Goal: Transaction & Acquisition: Purchase product/service

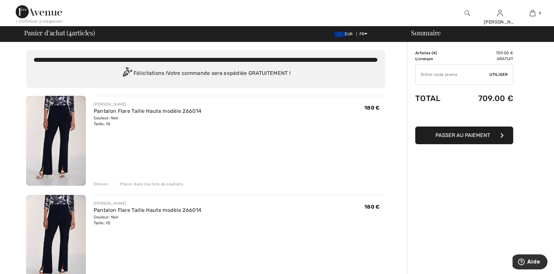
click at [103, 182] on div "Enlever" at bounding box center [101, 184] width 15 height 6
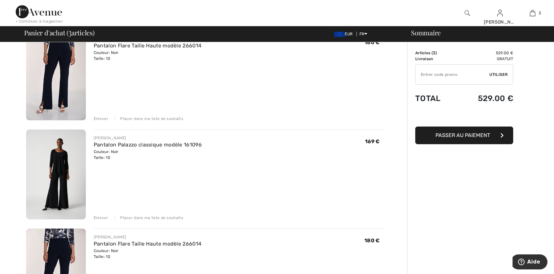
scroll to position [131, 0]
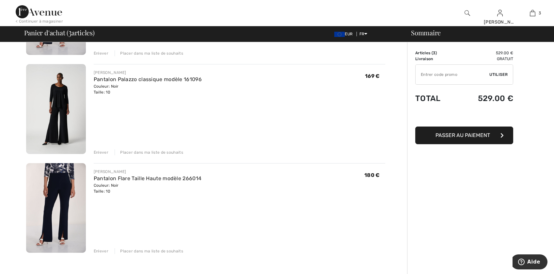
click at [101, 250] on div "Enlever" at bounding box center [101, 251] width 15 height 6
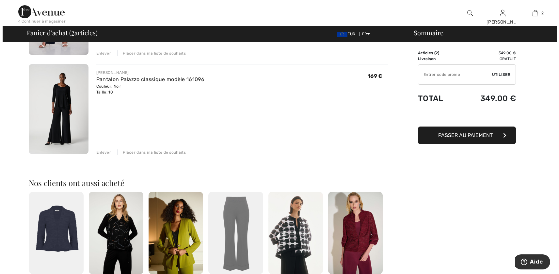
scroll to position [0, 0]
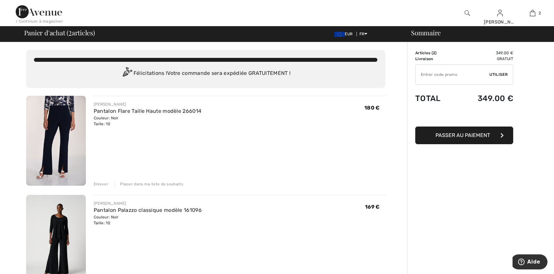
click at [466, 16] on img at bounding box center [468, 13] width 6 height 8
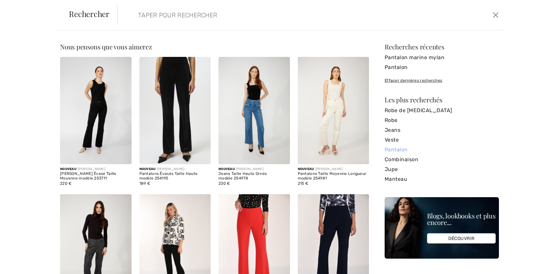
click at [394, 151] on link "Pantalon" at bounding box center [442, 150] width 114 height 10
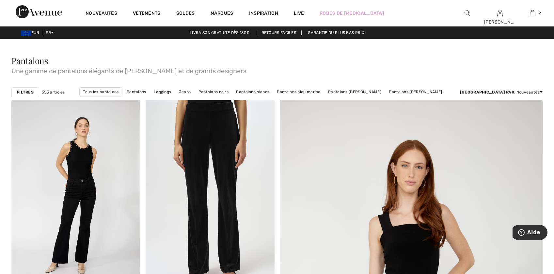
click at [28, 89] on div "Filtres" at bounding box center [25, 92] width 28 height 10
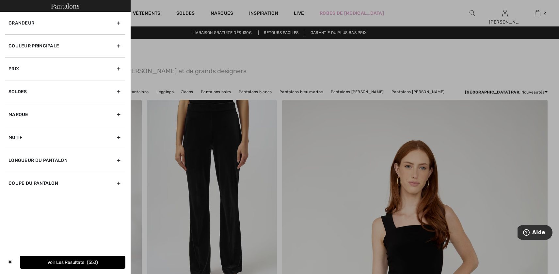
click at [116, 157] on div "Longueur du pantalon" at bounding box center [65, 160] width 120 height 23
click at [12, 188] on input"] "Pantalons Longs" at bounding box center [10, 188] width 5 height 5
checkbox input"] "true"
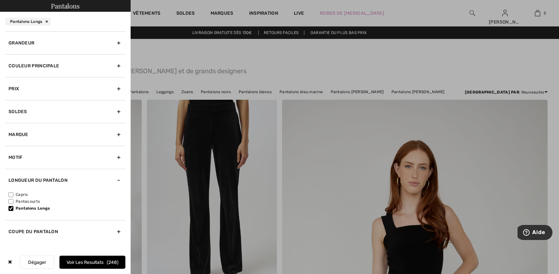
click at [115, 233] on div "Coupe du pantalon" at bounding box center [65, 231] width 120 height 23
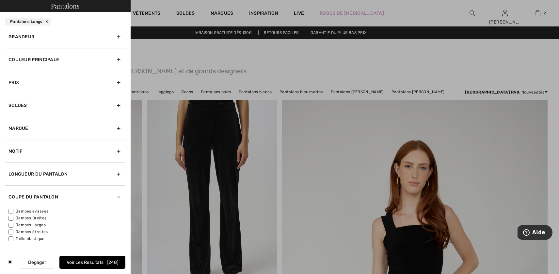
click at [11, 223] on input"] "Jambes Larges" at bounding box center [10, 224] width 5 height 5
checkbox input"] "true"
click at [12, 210] on input"] "Jambes évasées" at bounding box center [10, 211] width 5 height 5
checkbox input"] "true"
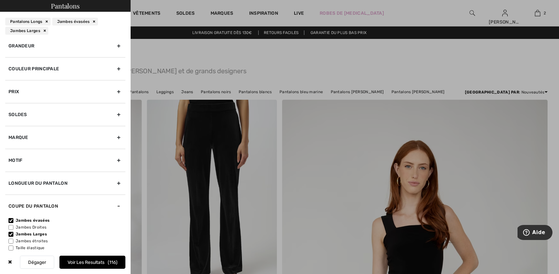
click at [41, 233] on label "Jambes Larges" at bounding box center [66, 234] width 117 height 6
click at [13, 233] on input"] "Jambes Larges" at bounding box center [10, 234] width 5 height 5
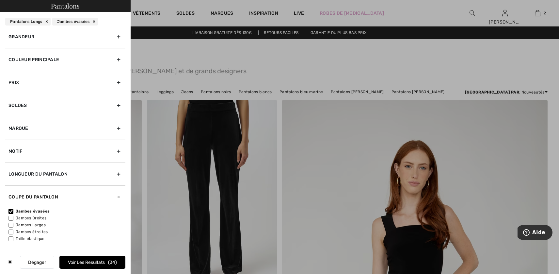
click at [31, 223] on label "Jambes Larges" at bounding box center [66, 225] width 117 height 6
click at [13, 223] on input"] "Jambes Larges" at bounding box center [10, 224] width 5 height 5
checkbox input"] "true"
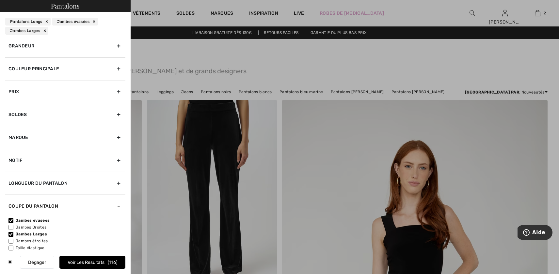
click at [74, 66] on div "Couleur Principale" at bounding box center [65, 68] width 120 height 23
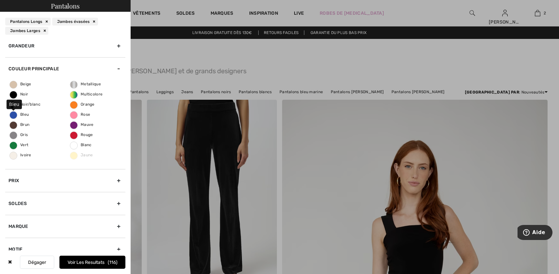
click at [24, 113] on span "Bleu" at bounding box center [19, 114] width 19 height 5
click at [0, 0] on input "Bleu" at bounding box center [0, 0] width 0 height 0
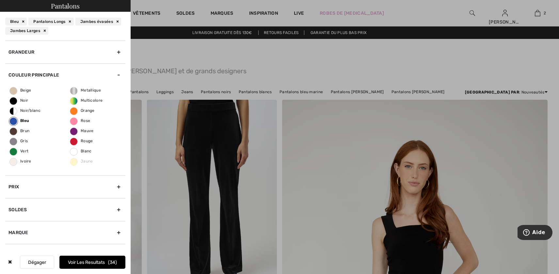
click at [111, 49] on div "Grandeur" at bounding box center [65, 52] width 120 height 23
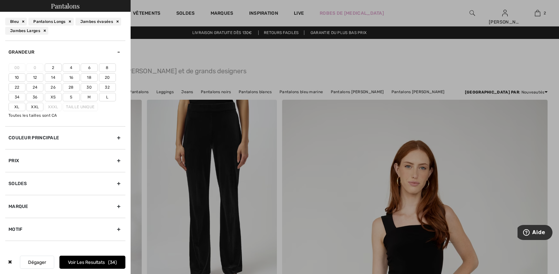
click at [19, 76] on label "10" at bounding box center [16, 77] width 17 height 8
click at [0, 0] on input"] "10" at bounding box center [0, 0] width 0 height 0
click at [85, 263] on button "Voir les resultats 11" at bounding box center [92, 261] width 66 height 13
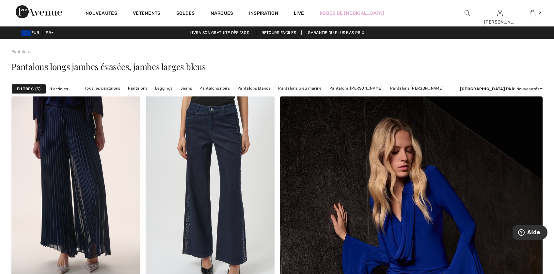
click at [28, 89] on strong "Filtres" at bounding box center [25, 89] width 17 height 6
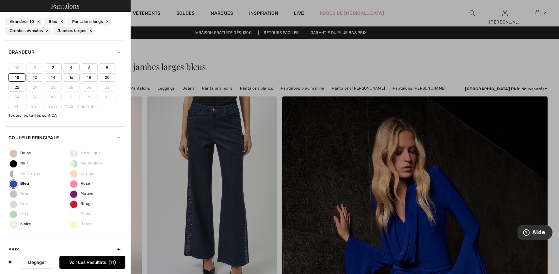
scroll to position [161, 0]
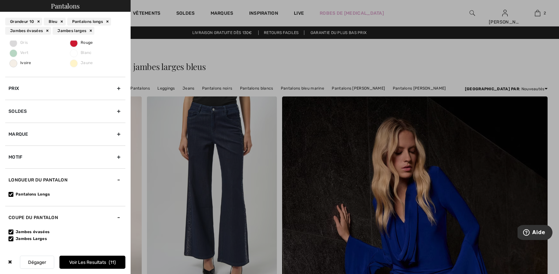
click at [107, 131] on div "Marque" at bounding box center [65, 133] width 120 height 23
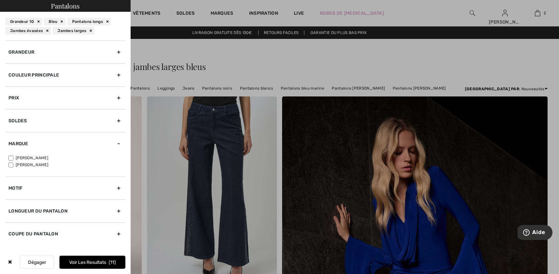
scroll to position [0, 0]
click at [36, 265] on button "Dégager" at bounding box center [37, 261] width 34 height 13
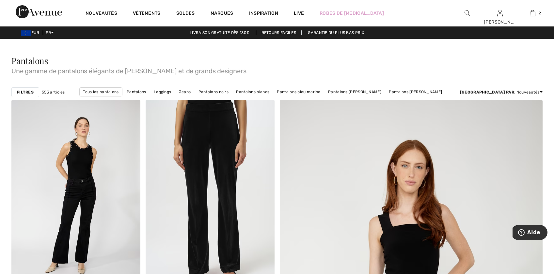
click at [28, 90] on strong "Filtres" at bounding box center [25, 92] width 17 height 6
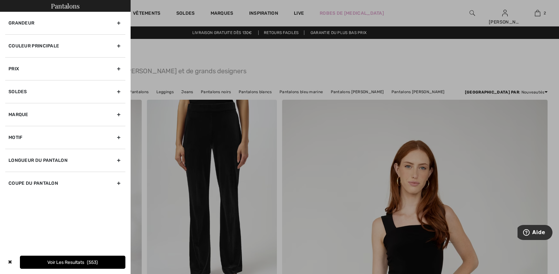
click at [60, 120] on div "Marque" at bounding box center [65, 114] width 120 height 23
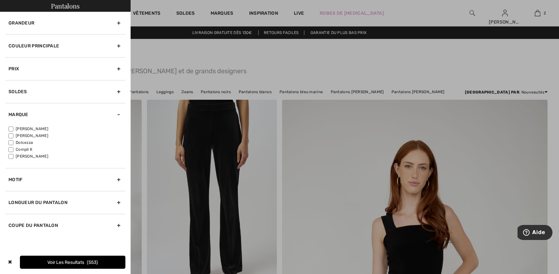
click at [92, 178] on div "Motif" at bounding box center [65, 179] width 120 height 23
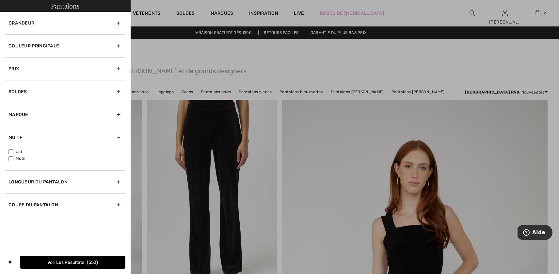
click at [11, 151] on input"] "Uni" at bounding box center [10, 151] width 5 height 5
checkbox input"] "true"
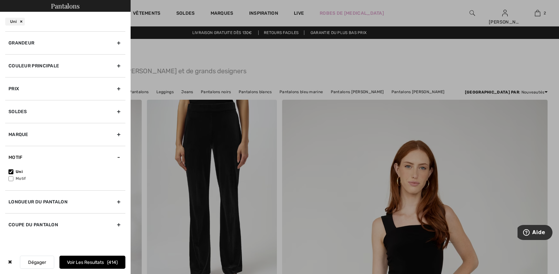
click at [60, 69] on div "Couleur Principale" at bounding box center [65, 65] width 120 height 23
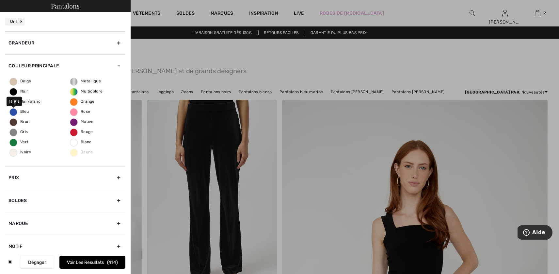
click at [24, 113] on span "Bleu" at bounding box center [19, 111] width 19 height 5
click at [0, 0] on input "Bleu" at bounding box center [0, 0] width 0 height 0
click at [106, 40] on div "Grandeur" at bounding box center [65, 42] width 120 height 23
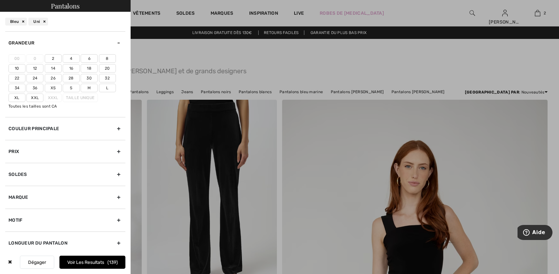
click at [16, 68] on label "10" at bounding box center [16, 68] width 17 height 8
click at [0, 0] on input"] "10" at bounding box center [0, 0] width 0 height 0
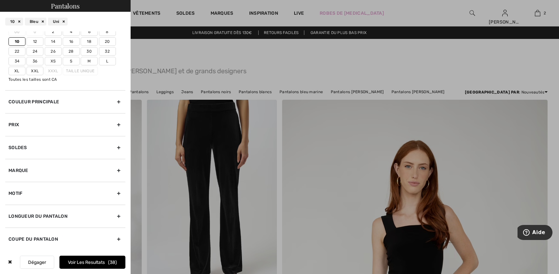
click at [111, 213] on div "Longueur du pantalon" at bounding box center [65, 215] width 120 height 23
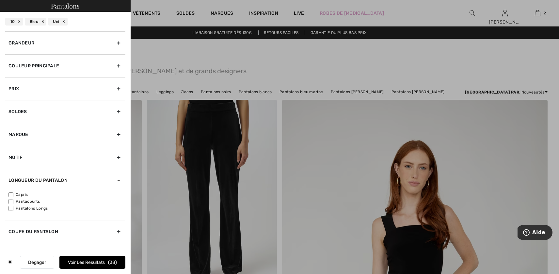
scroll to position [0, 0]
click at [13, 207] on input"] "Pantalons Longs" at bounding box center [10, 208] width 5 height 5
checkbox input"] "true"
click at [119, 233] on div "Coupe du pantalon" at bounding box center [65, 231] width 120 height 23
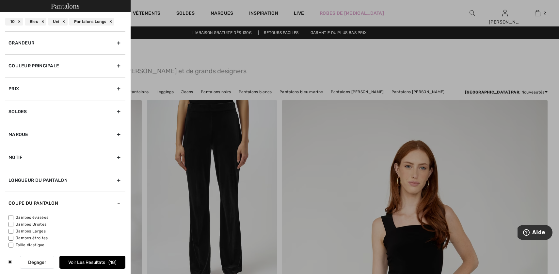
click at [11, 230] on input"] "Jambes Larges" at bounding box center [10, 231] width 5 height 5
checkbox input"] "true"
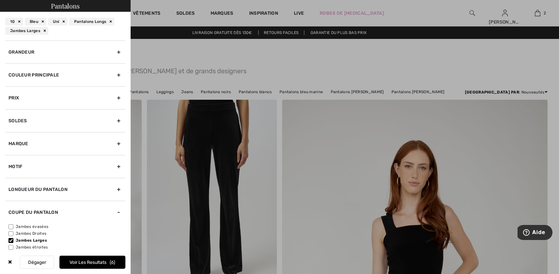
click at [12, 226] on input"] "Jambes évasées" at bounding box center [10, 226] width 5 height 5
checkbox input"] "true"
click at [94, 261] on button "Voir les resultats 8" at bounding box center [92, 261] width 66 height 13
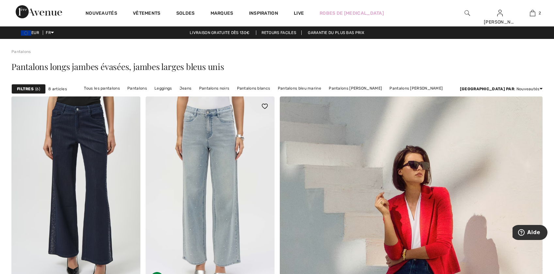
scroll to position [65, 0]
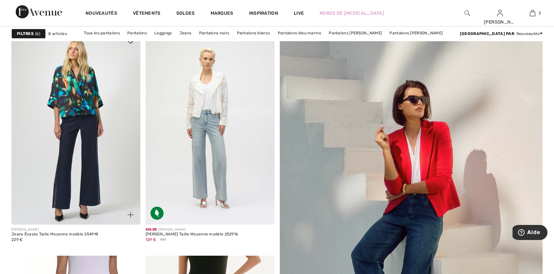
click at [77, 146] on img at bounding box center [75, 127] width 129 height 193
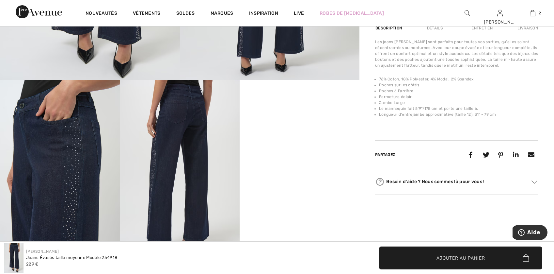
scroll to position [33, 0]
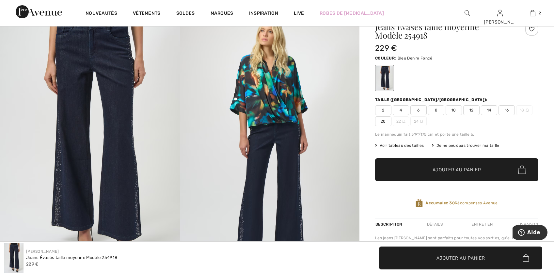
click at [456, 109] on span "10" at bounding box center [454, 110] width 16 height 10
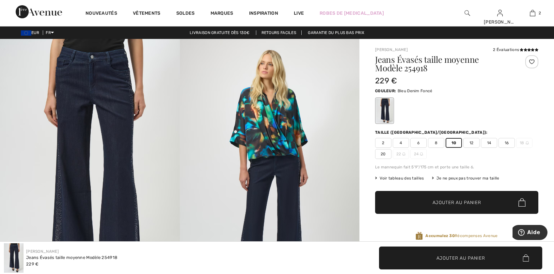
scroll to position [65, 0]
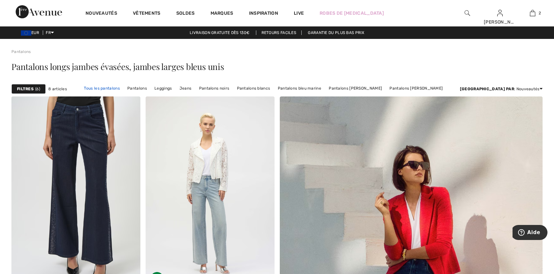
click at [123, 89] on link "Tous les pantalons" at bounding box center [102, 88] width 42 height 8
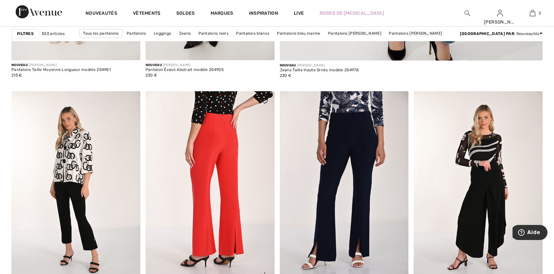
scroll to position [555, 0]
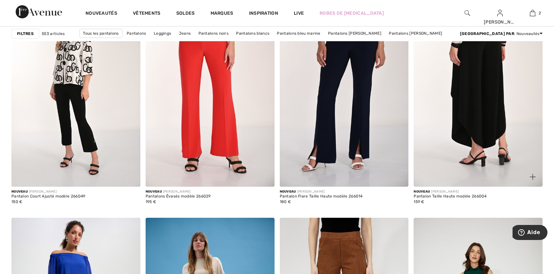
click at [523, 151] on img at bounding box center [478, 89] width 129 height 193
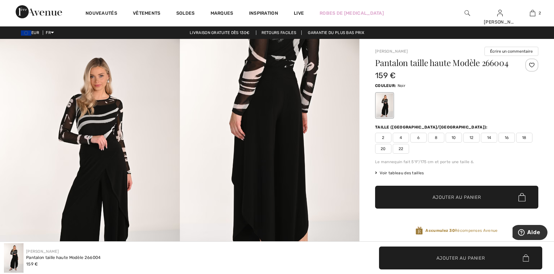
scroll to position [65, 0]
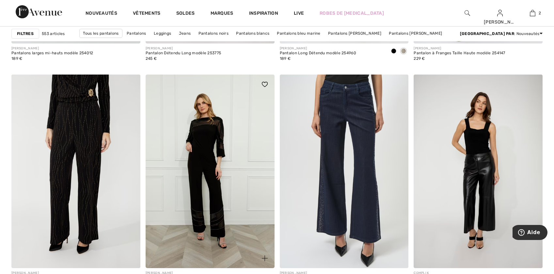
scroll to position [3266, 0]
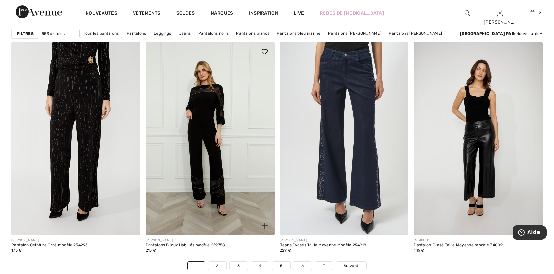
click at [200, 113] on img at bounding box center [210, 138] width 129 height 193
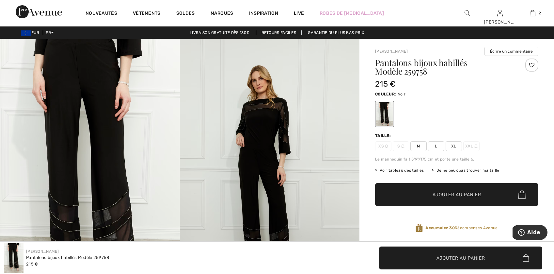
click at [437, 147] on span "L" at bounding box center [436, 146] width 16 height 10
click at [437, 195] on span "Ajouter au panier" at bounding box center [457, 194] width 49 height 7
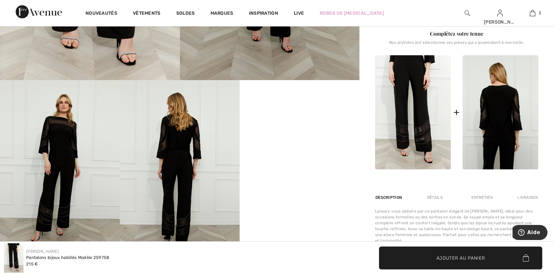
scroll to position [196, 0]
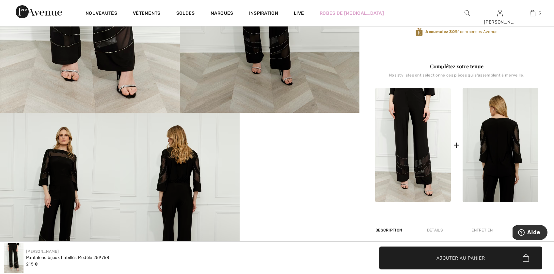
click at [497, 138] on img at bounding box center [501, 145] width 76 height 114
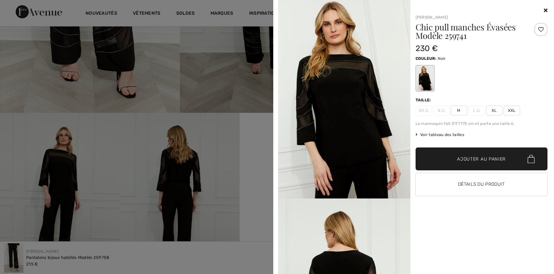
click at [458, 107] on span "M" at bounding box center [459, 110] width 16 height 10
click at [476, 157] on span "Ajouter au panier" at bounding box center [481, 158] width 49 height 7
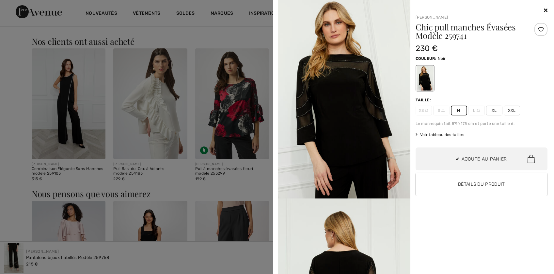
scroll to position [163, 0]
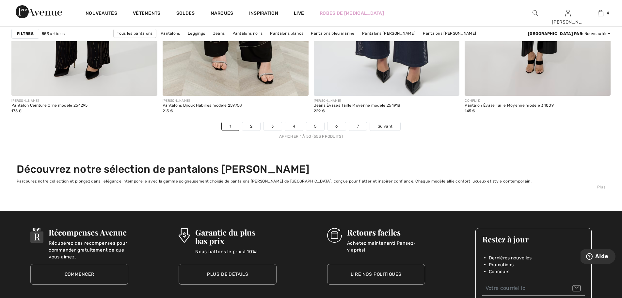
scroll to position [3674, 0]
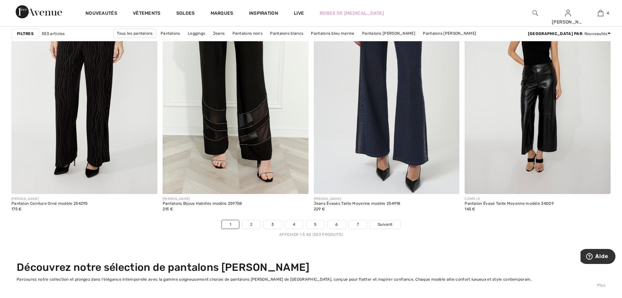
click at [249, 227] on link "2" at bounding box center [251, 224] width 18 height 8
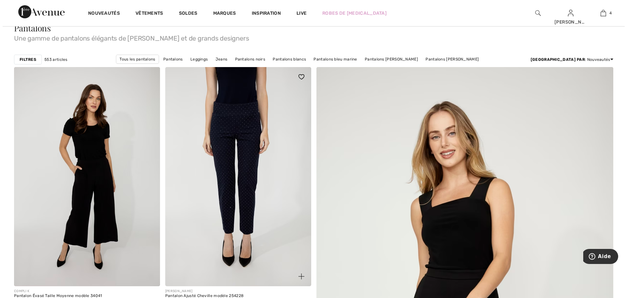
scroll to position [98, 0]
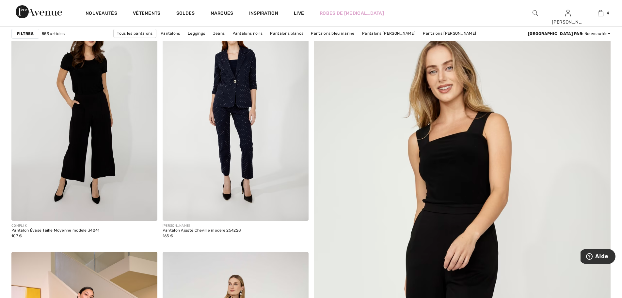
click at [25, 31] on strong "Filtres" at bounding box center [25, 34] width 17 height 6
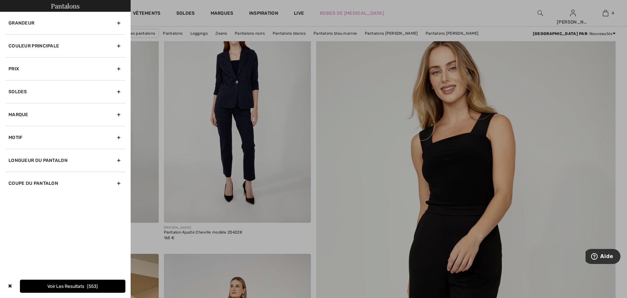
click at [121, 161] on div "Longueur du pantalon" at bounding box center [65, 160] width 120 height 23
click at [24, 186] on label "Pantalons Longs" at bounding box center [66, 188] width 117 height 6
click at [13, 186] on input"] "Pantalons Longs" at bounding box center [10, 188] width 5 height 5
checkbox input"] "true"
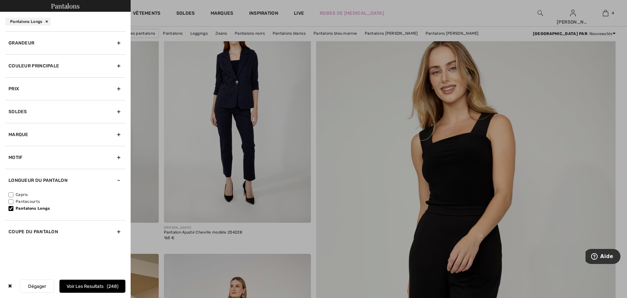
click at [113, 230] on div "Coupe du pantalon" at bounding box center [65, 231] width 120 height 23
click at [14, 229] on label "Jambes Larges" at bounding box center [66, 231] width 117 height 6
click at [13, 229] on input"] "Jambes Larges" at bounding box center [10, 231] width 5 height 5
checkbox input"] "true"
click at [9, 216] on input"] "Jambes évasées" at bounding box center [10, 217] width 5 height 5
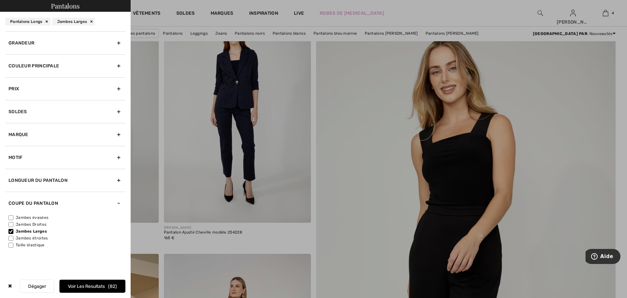
checkbox input"] "true"
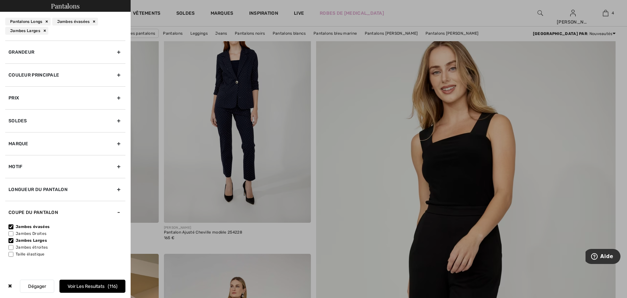
click at [116, 165] on div "Motif" at bounding box center [65, 166] width 120 height 23
click at [11, 181] on input"] "Uni" at bounding box center [10, 180] width 5 height 5
checkbox input"] "true"
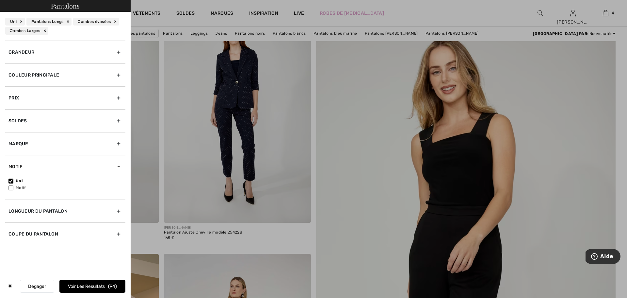
click at [119, 48] on div "Grandeur" at bounding box center [65, 52] width 120 height 23
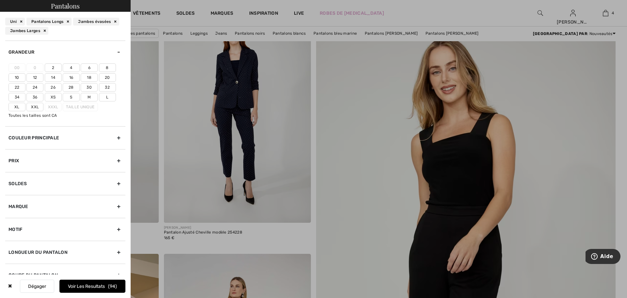
click at [13, 75] on label "10" at bounding box center [16, 77] width 17 height 8
click at [0, 0] on input"] "10" at bounding box center [0, 0] width 0 height 0
click at [99, 286] on button "Voir les resultats 47" at bounding box center [92, 285] width 66 height 13
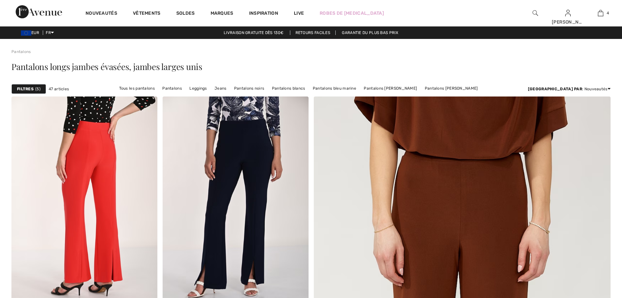
checkbox input "true"
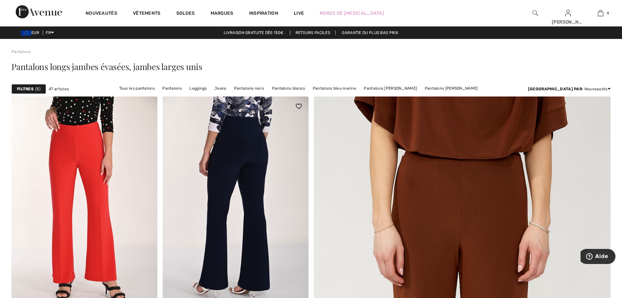
scroll to position [65, 0]
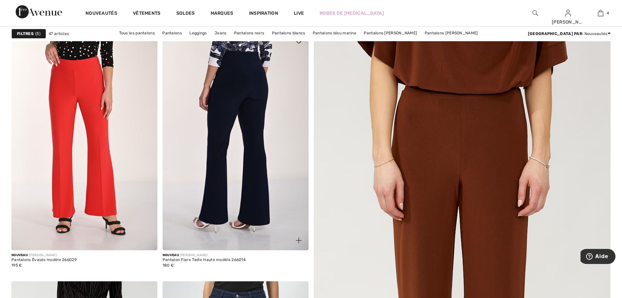
click at [253, 146] on img at bounding box center [236, 140] width 146 height 219
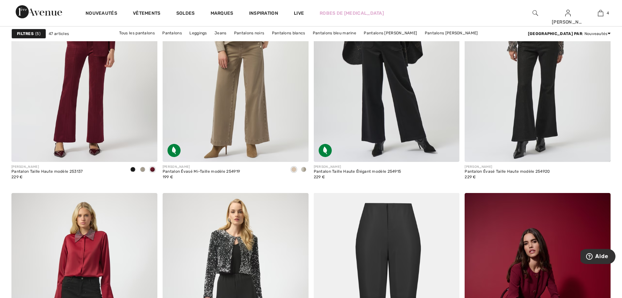
scroll to position [621, 0]
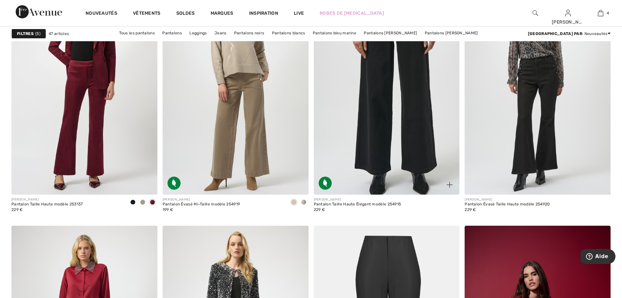
click at [375, 150] on img at bounding box center [387, 85] width 146 height 219
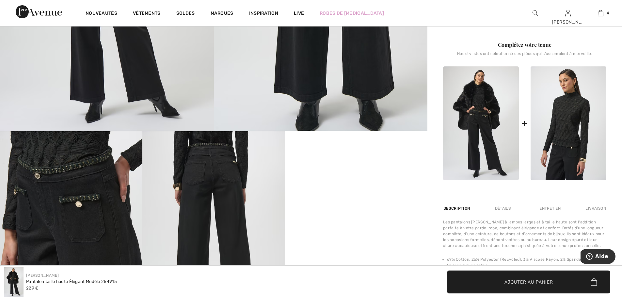
scroll to position [359, 0]
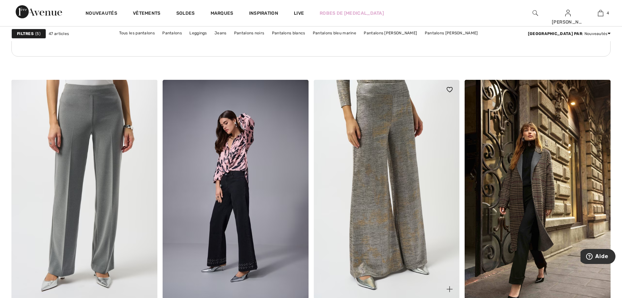
scroll to position [1078, 0]
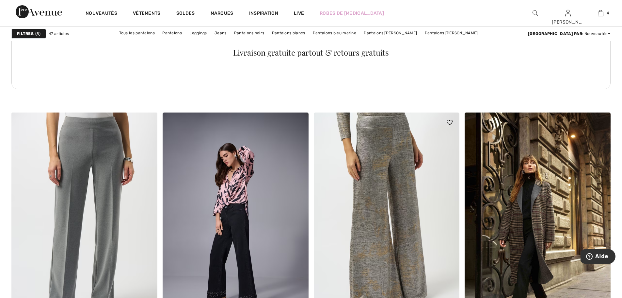
click at [368, 206] on img at bounding box center [387, 221] width 146 height 219
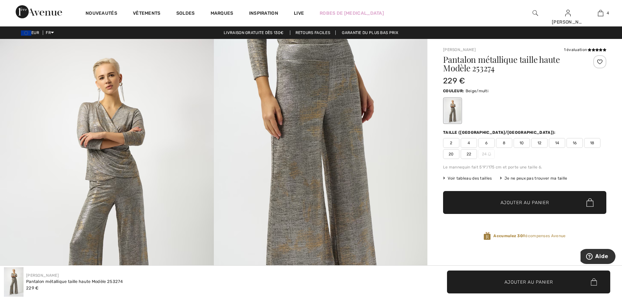
scroll to position [65, 0]
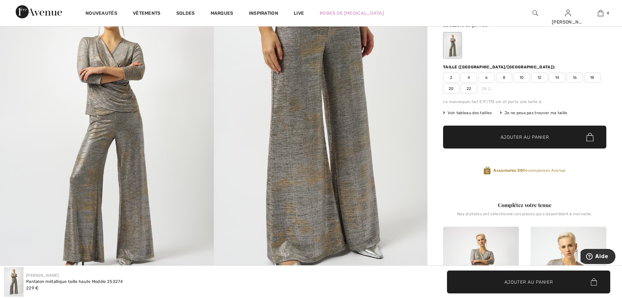
click at [523, 77] on span "10" at bounding box center [522, 78] width 16 height 10
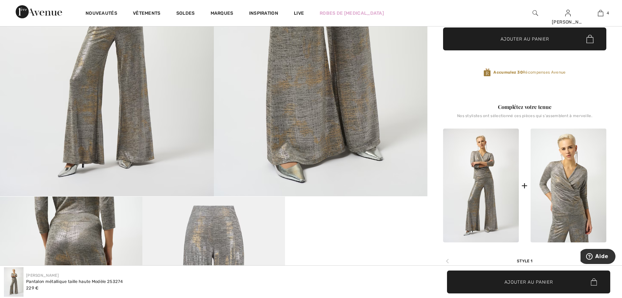
scroll to position [131, 0]
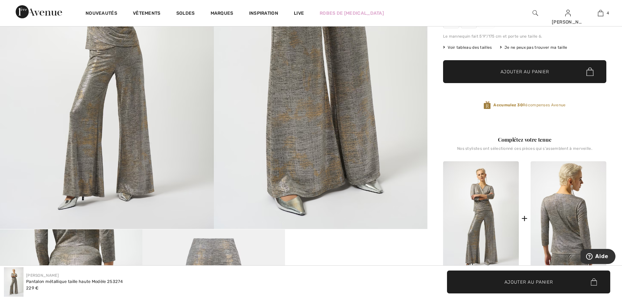
click at [557, 208] on img at bounding box center [569, 218] width 76 height 114
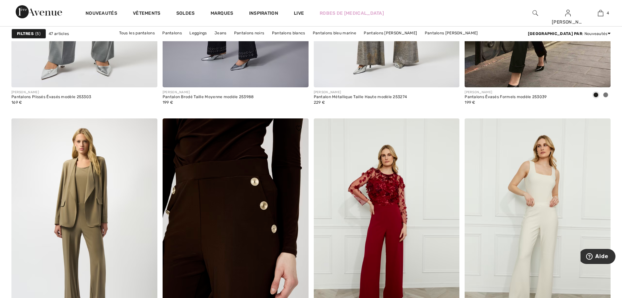
scroll to position [1437, 0]
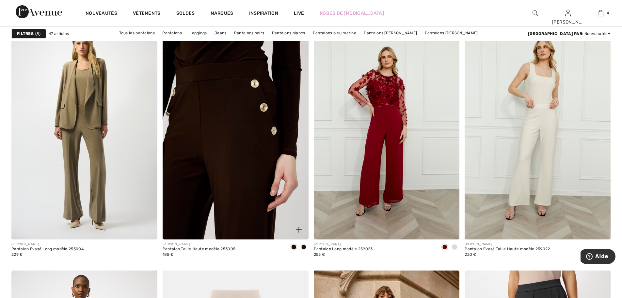
click at [207, 163] on img at bounding box center [236, 129] width 146 height 219
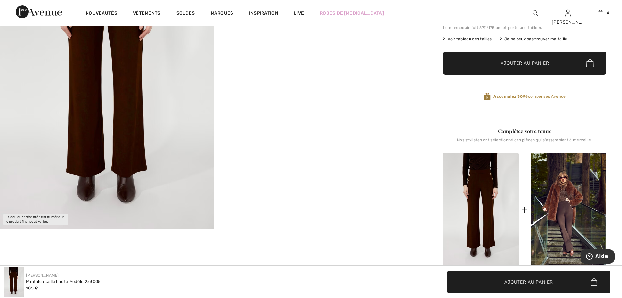
scroll to position [33, 0]
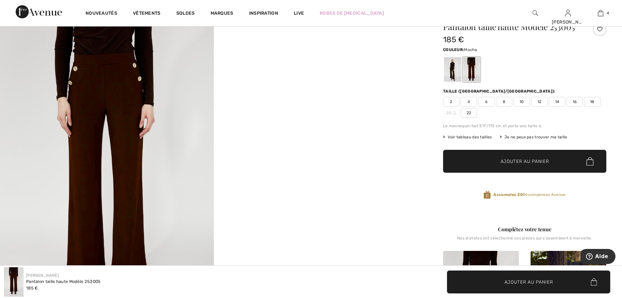
click at [520, 105] on span "10" at bounding box center [522, 102] width 16 height 10
click at [518, 162] on span "Ajouter au panier" at bounding box center [525, 161] width 49 height 7
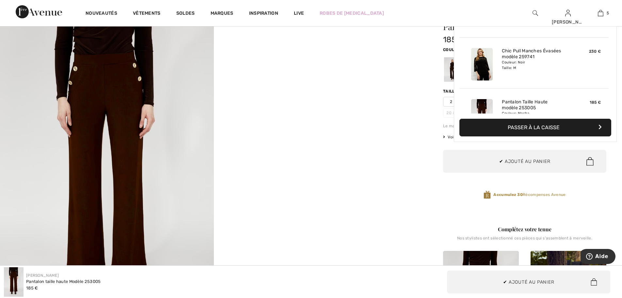
scroll to position [173, 0]
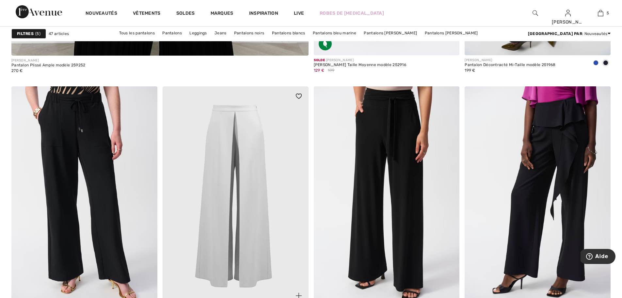
scroll to position [2563, 0]
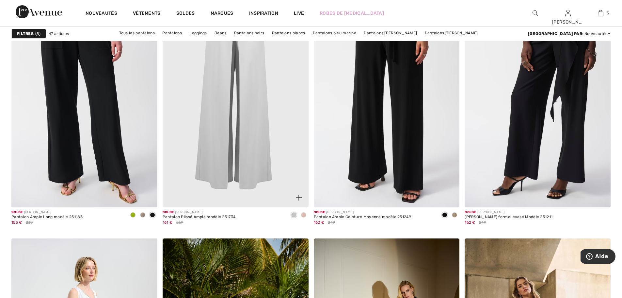
click at [234, 169] on img at bounding box center [236, 97] width 146 height 219
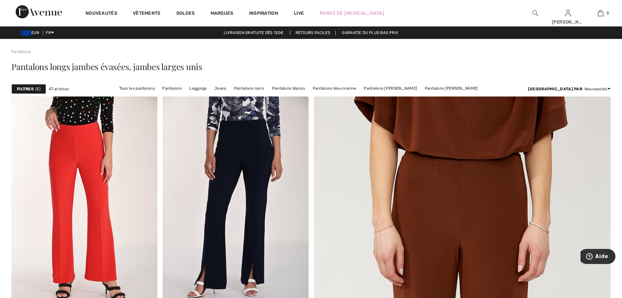
drag, startPoint x: 357, startPoint y: 88, endPoint x: 347, endPoint y: 84, distance: 10.9
click at [357, 88] on link "Pantalons bleu marine" at bounding box center [335, 88] width 50 height 8
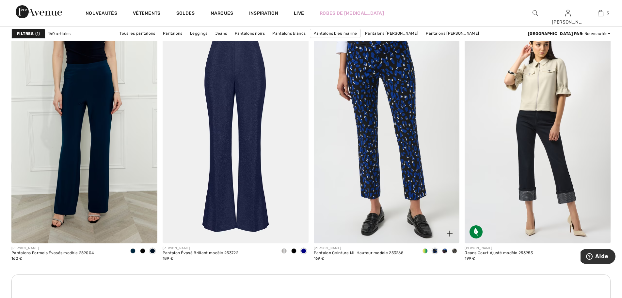
scroll to position [1698, 0]
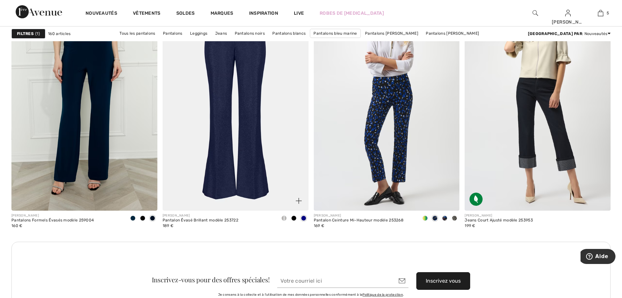
click at [252, 156] on img at bounding box center [236, 101] width 146 height 219
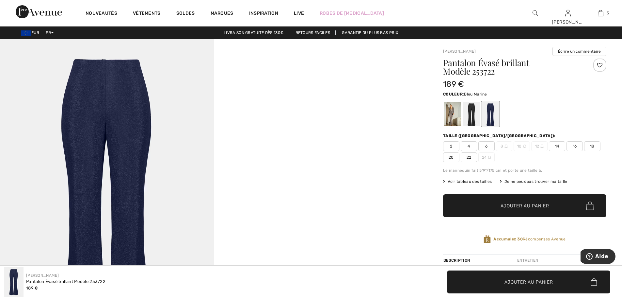
scroll to position [33, 0]
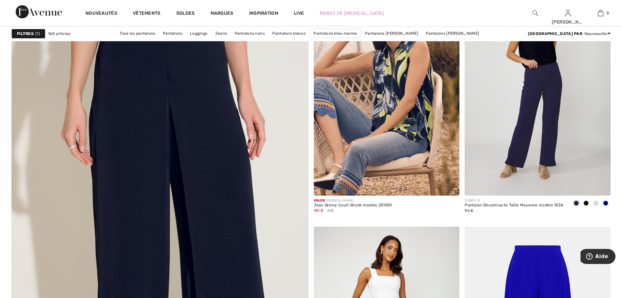
scroll to position [2271, 0]
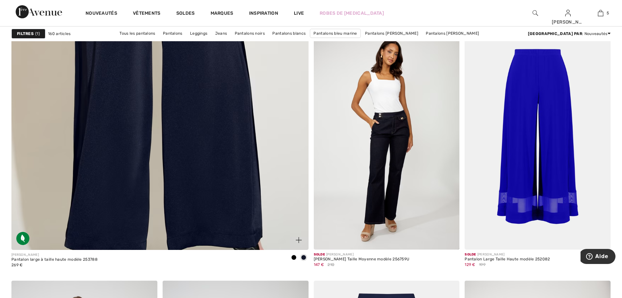
click at [161, 160] on img at bounding box center [160, 48] width 356 height 535
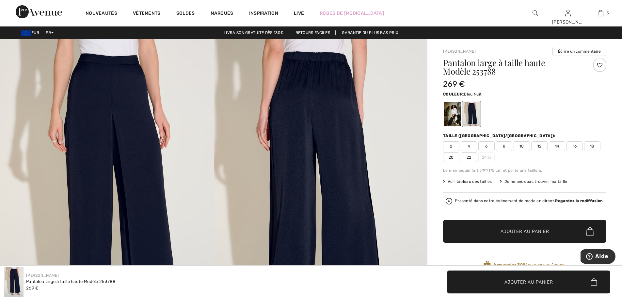
click at [521, 145] on span "10" at bounding box center [522, 146] width 16 height 10
click at [512, 231] on span "Ajouter au panier" at bounding box center [525, 231] width 49 height 7
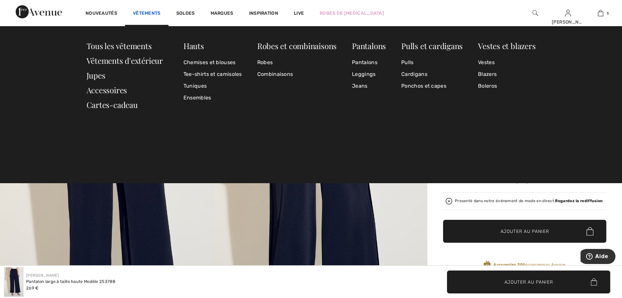
click at [139, 14] on link "Vêtements" at bounding box center [147, 13] width 28 height 7
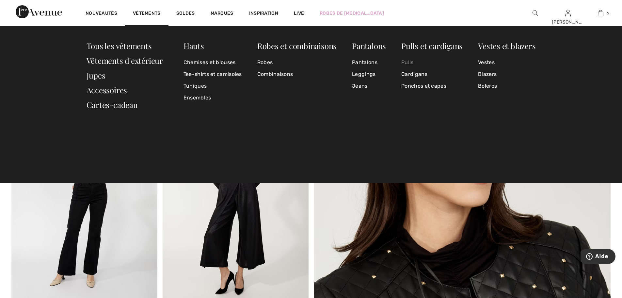
click at [410, 61] on link "Pulls" at bounding box center [431, 63] width 61 height 12
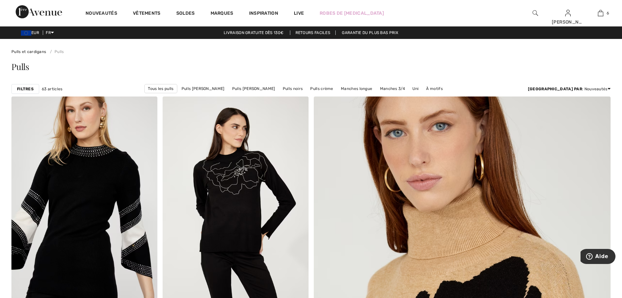
click at [24, 89] on strong "Filtres" at bounding box center [25, 89] width 17 height 6
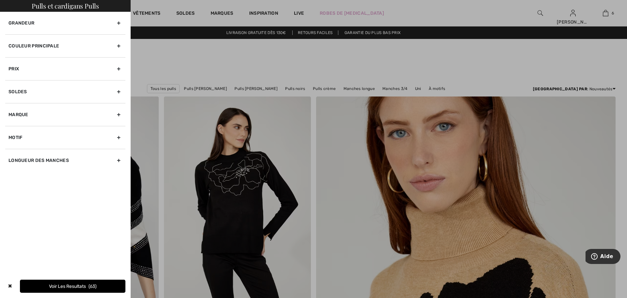
click at [30, 116] on div "Marque" at bounding box center [65, 114] width 120 height 23
click at [39, 169] on div "Motif" at bounding box center [65, 172] width 120 height 23
click at [11, 152] on input"] "Uni" at bounding box center [10, 151] width 5 height 5
checkbox input"] "true"
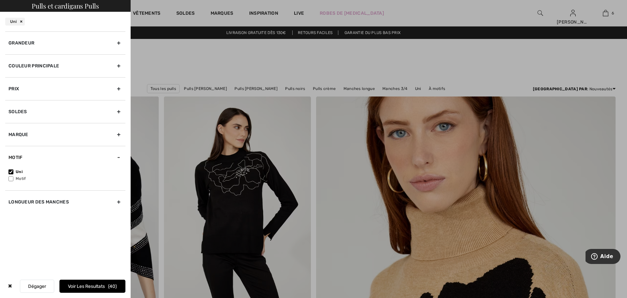
click at [44, 57] on div "Couleur Principale" at bounding box center [65, 65] width 120 height 23
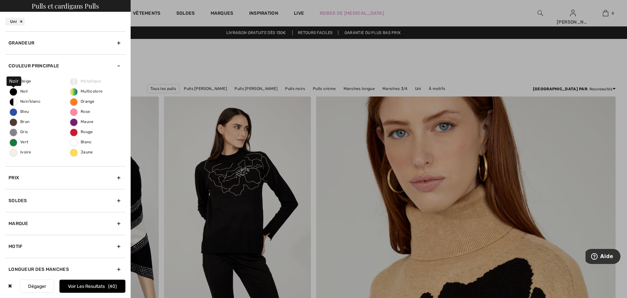
click at [22, 91] on span "Noir" at bounding box center [19, 91] width 18 height 5
click at [0, 0] on input "Noir" at bounding box center [0, 0] width 0 height 0
click at [23, 109] on span "Bleu" at bounding box center [19, 111] width 19 height 5
click at [0, 0] on input "Bleu" at bounding box center [0, 0] width 0 height 0
click at [107, 46] on div "Grandeur" at bounding box center [65, 42] width 120 height 23
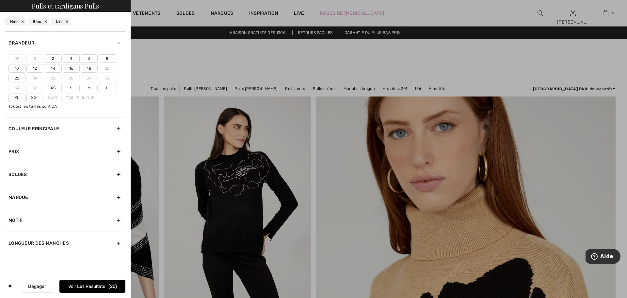
click at [106, 58] on label "8" at bounding box center [107, 58] width 17 height 8
click at [0, 0] on input"] "8" at bounding box center [0, 0] width 0 height 0
click at [16, 66] on label "10" at bounding box center [16, 68] width 17 height 8
click at [0, 0] on input"] "10" at bounding box center [0, 0] width 0 height 0
click at [109, 58] on label "8" at bounding box center [107, 58] width 17 height 8
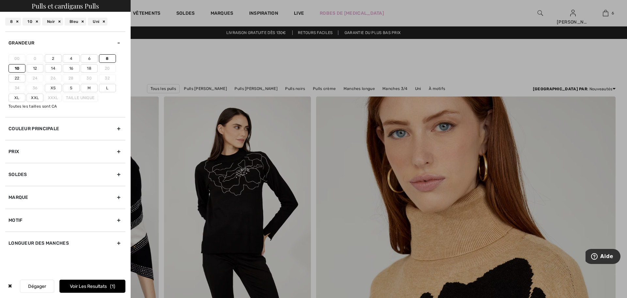
click at [0, 0] on input"] "8" at bounding box center [0, 0] width 0 height 0
click at [21, 72] on div "00 0 2 4 6 8 10 12 14 16 18 20 22 24 26 28 30 32 34 36 Xs S M L Xl Xxl Xxxl Tai…" at bounding box center [65, 85] width 120 height 63
click at [18, 67] on label "10" at bounding box center [16, 68] width 17 height 8
click at [0, 0] on input"] "10" at bounding box center [0, 0] width 0 height 0
click at [96, 288] on button "Voir les resultats 25" at bounding box center [92, 285] width 66 height 13
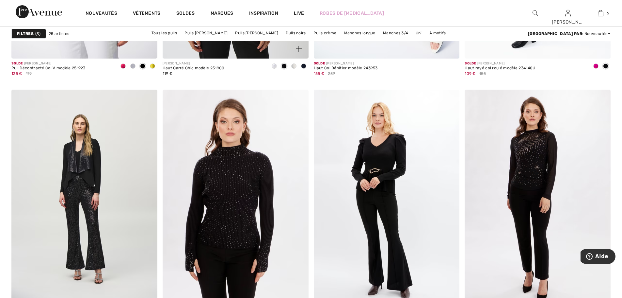
scroll to position [1339, 0]
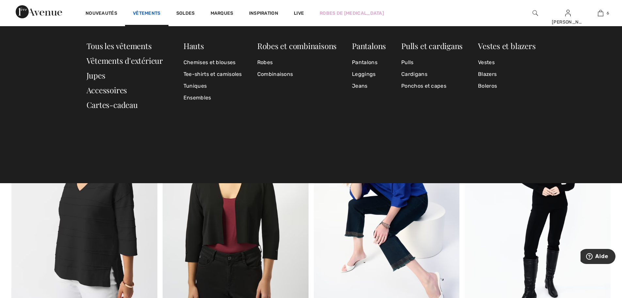
click at [154, 13] on link "Vêtements" at bounding box center [147, 13] width 28 height 7
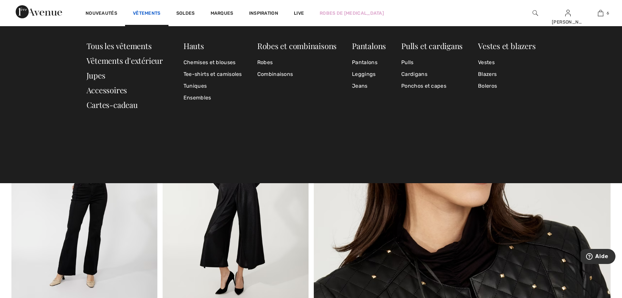
click at [152, 11] on link "Vêtements" at bounding box center [147, 13] width 28 height 7
click at [414, 74] on link "Cardigans" at bounding box center [431, 74] width 61 height 12
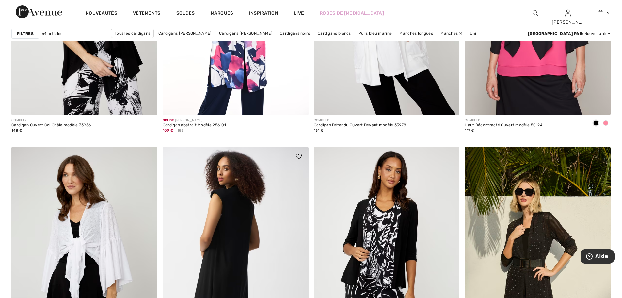
scroll to position [3495, 0]
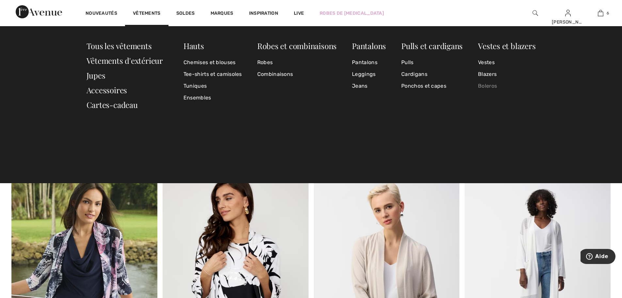
click at [485, 85] on link "Boleros" at bounding box center [506, 86] width 57 height 12
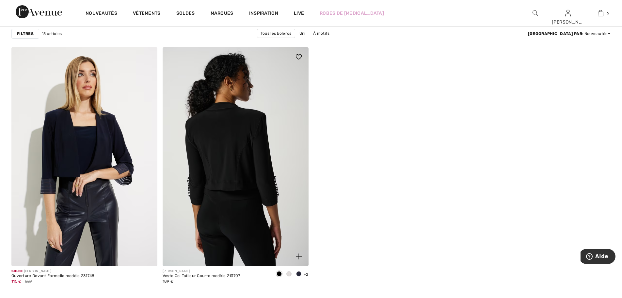
scroll to position [1111, 0]
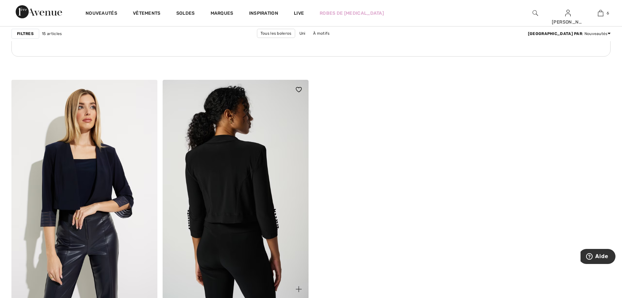
click at [247, 180] on img at bounding box center [236, 189] width 146 height 219
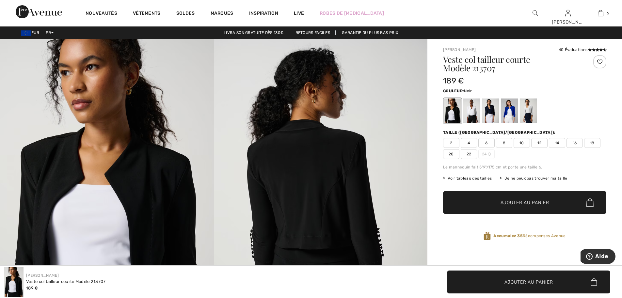
click at [502, 142] on span "8" at bounding box center [504, 143] width 16 height 10
click at [513, 203] on span "Ajouter au panier" at bounding box center [525, 202] width 49 height 7
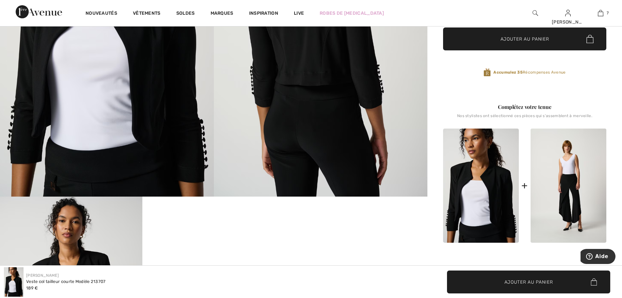
scroll to position [359, 0]
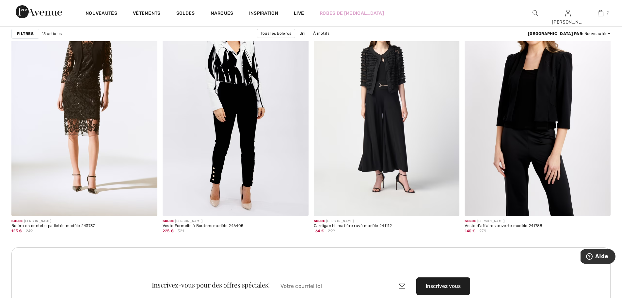
scroll to position [523, 0]
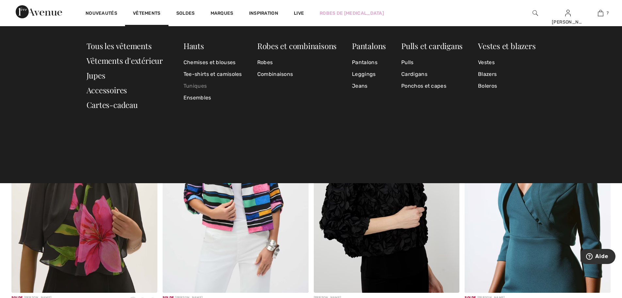
click at [201, 86] on link "Tuniques" at bounding box center [213, 86] width 58 height 12
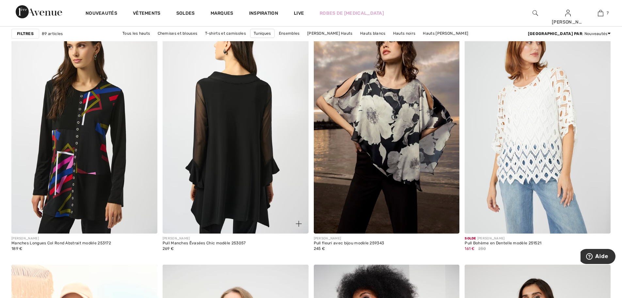
scroll to position [1209, 0]
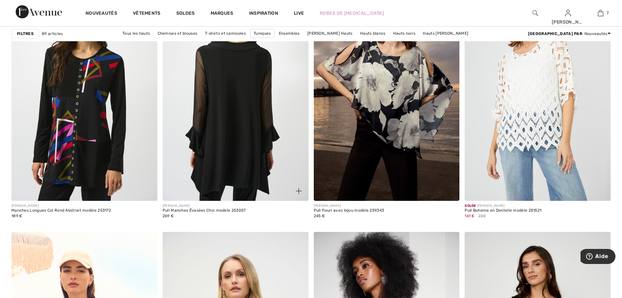
click at [245, 140] on img at bounding box center [236, 91] width 146 height 219
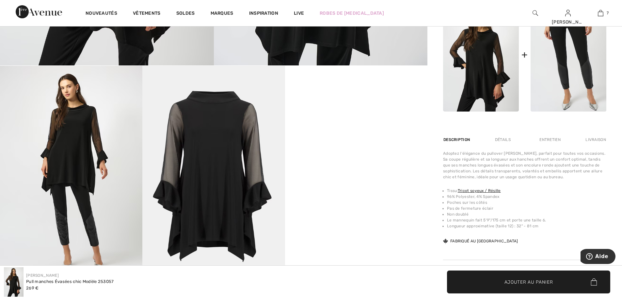
scroll to position [457, 0]
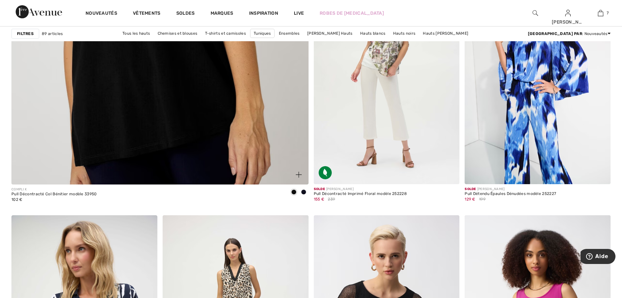
scroll to position [2140, 0]
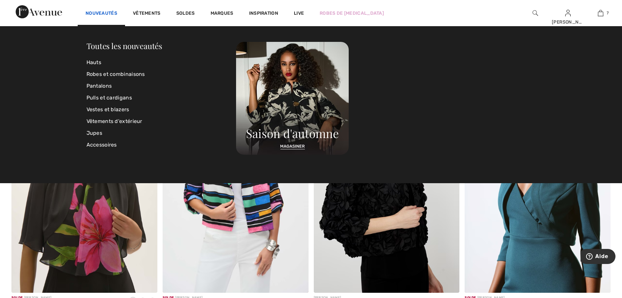
click at [108, 14] on link "Nouveautés" at bounding box center [102, 13] width 32 height 7
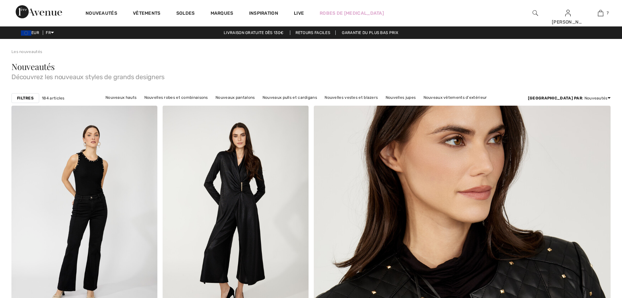
click at [101, 84] on div "Nouveautés Découvrez les nouveaux styles de grands designers" at bounding box center [310, 73] width 599 height 36
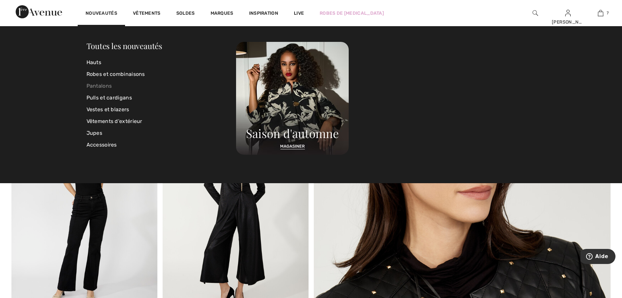
click at [109, 87] on link "Pantalons" at bounding box center [162, 86] width 150 height 12
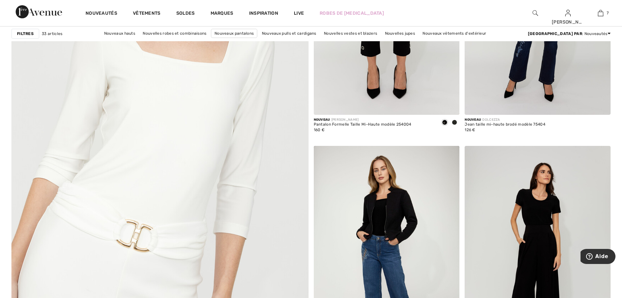
scroll to position [2254, 0]
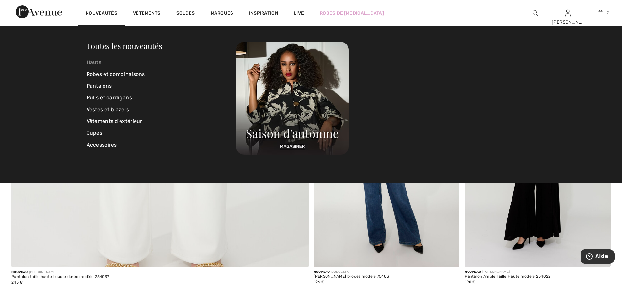
click at [101, 61] on link "Hauts" at bounding box center [162, 63] width 150 height 12
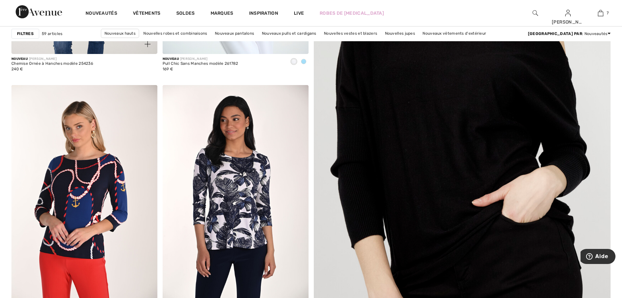
scroll to position [131, 0]
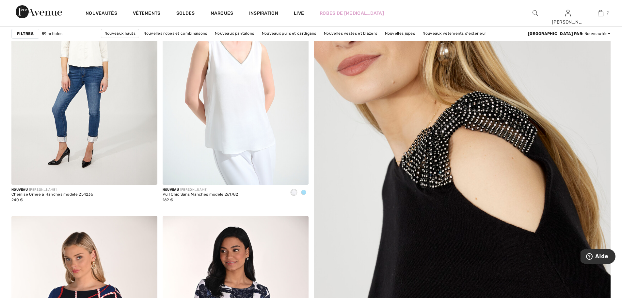
click at [417, 208] on img at bounding box center [462, 233] width 356 height 535
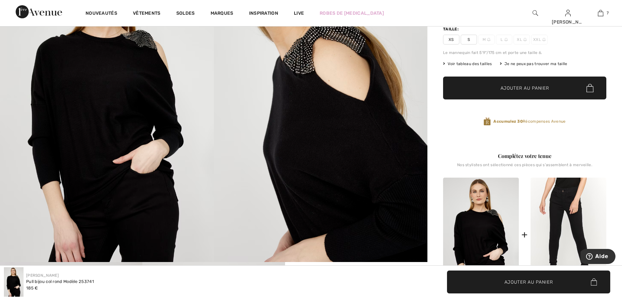
scroll to position [65, 0]
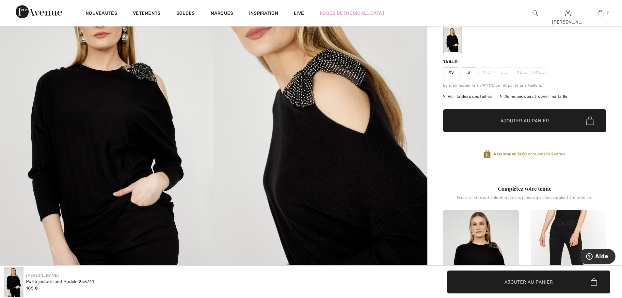
click at [469, 72] on span "S" at bounding box center [469, 72] width 16 height 10
click at [501, 119] on span "Ajouter au panier" at bounding box center [525, 120] width 49 height 7
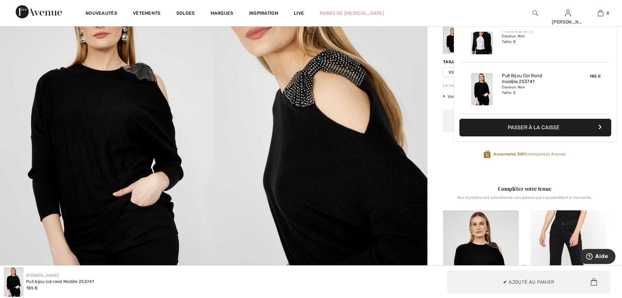
scroll to position [326, 0]
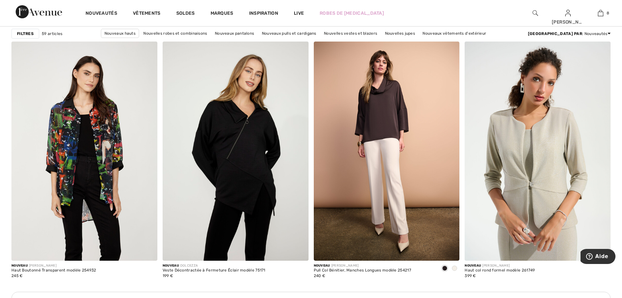
scroll to position [1633, 0]
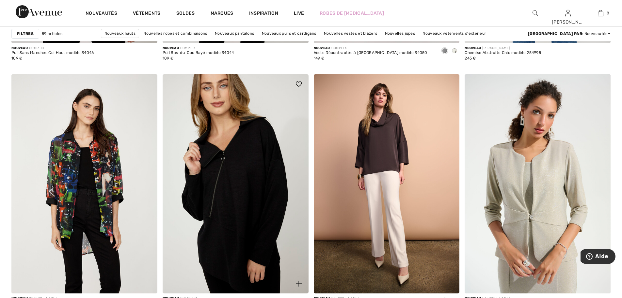
click at [237, 164] on img at bounding box center [236, 183] width 146 height 219
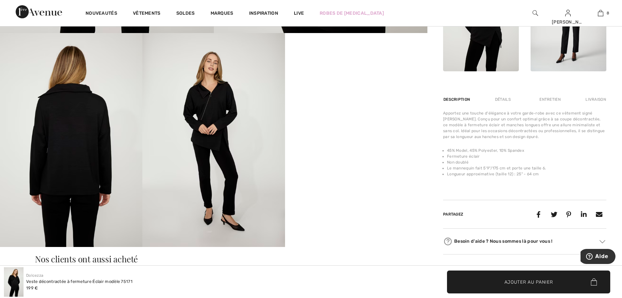
scroll to position [392, 0]
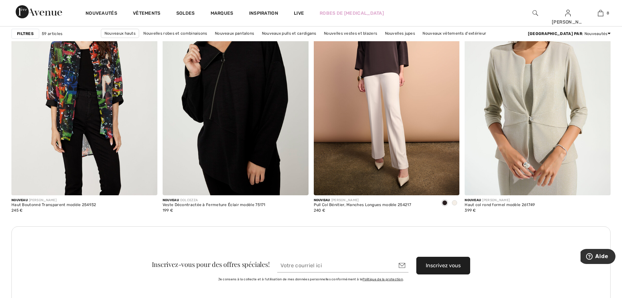
scroll to position [1779, 0]
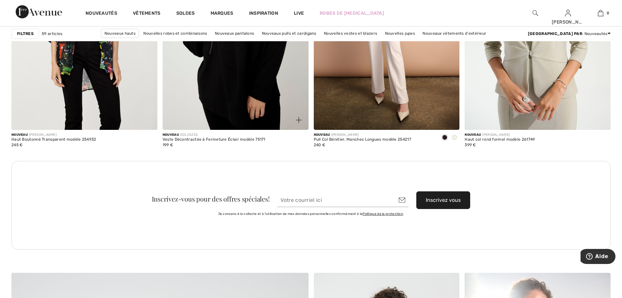
click at [240, 102] on img at bounding box center [236, 20] width 146 height 219
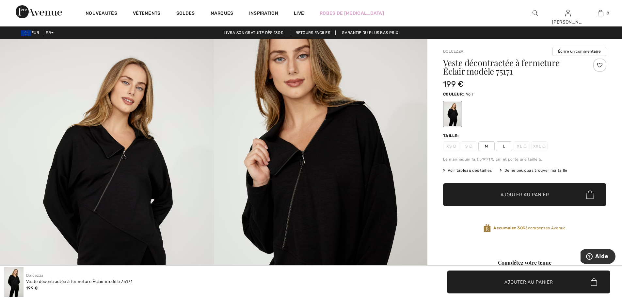
scroll to position [131, 0]
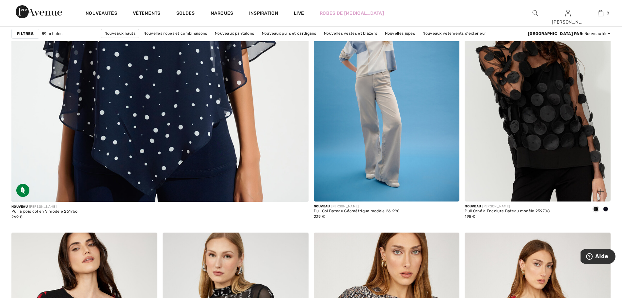
scroll to position [2254, 0]
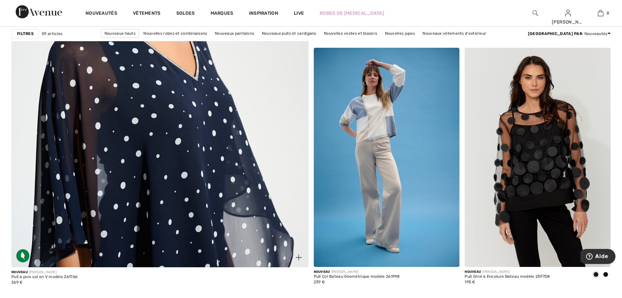
click at [150, 108] on img at bounding box center [160, 65] width 356 height 535
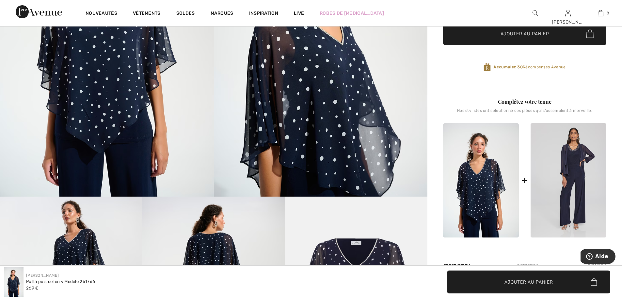
scroll to position [229, 0]
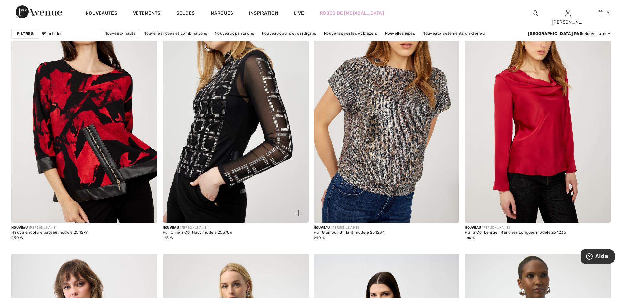
scroll to position [2482, 0]
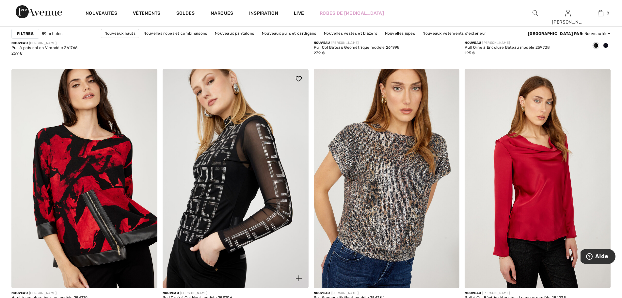
click at [233, 148] on img at bounding box center [236, 178] width 146 height 219
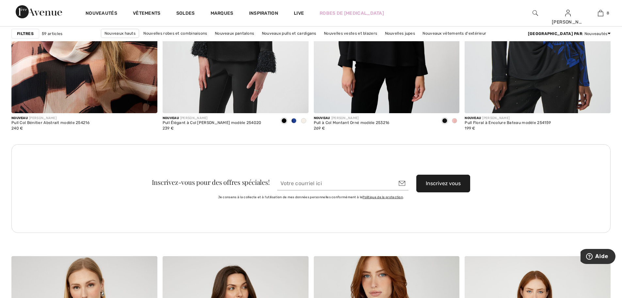
scroll to position [2809, 0]
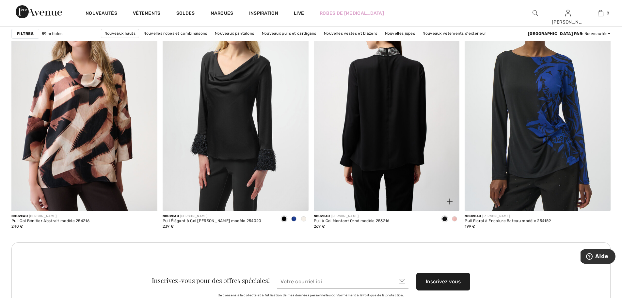
click at [376, 138] on img at bounding box center [387, 101] width 146 height 219
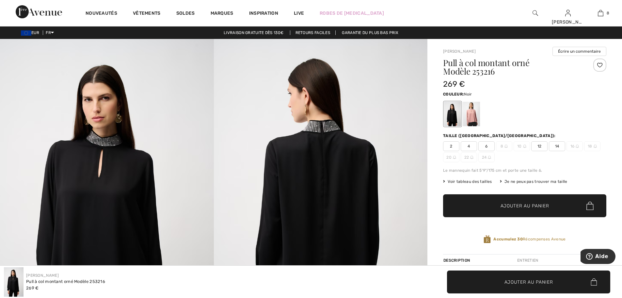
scroll to position [65, 0]
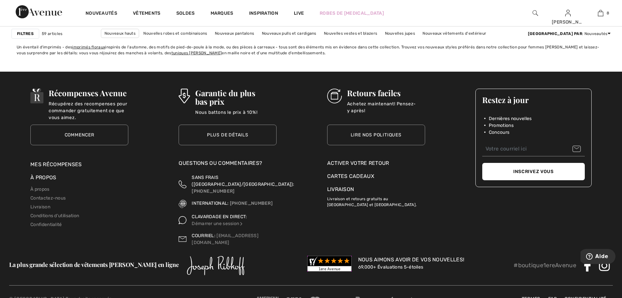
scroll to position [3724, 0]
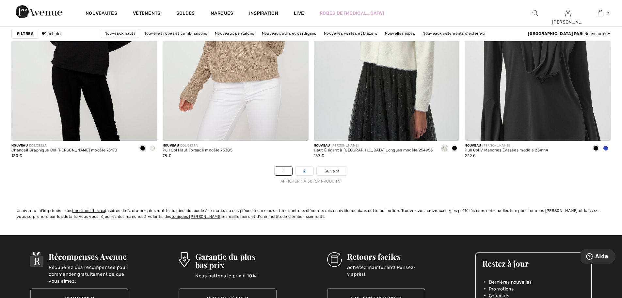
click at [306, 174] on link "2" at bounding box center [305, 171] width 18 height 8
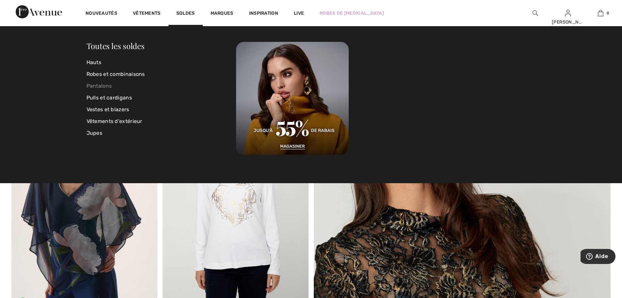
click at [98, 83] on link "Pantalons" at bounding box center [162, 86] width 150 height 12
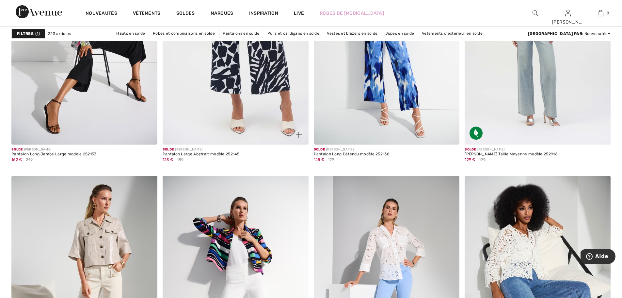
scroll to position [3454, 0]
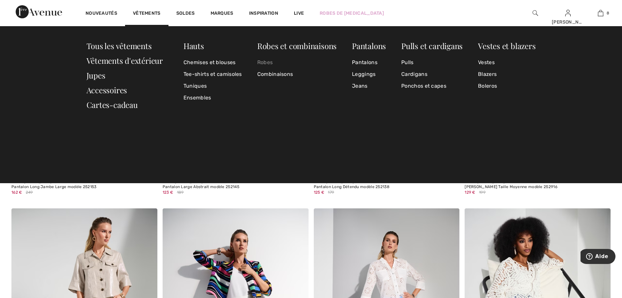
click at [262, 61] on link "Robes" at bounding box center [296, 63] width 79 height 12
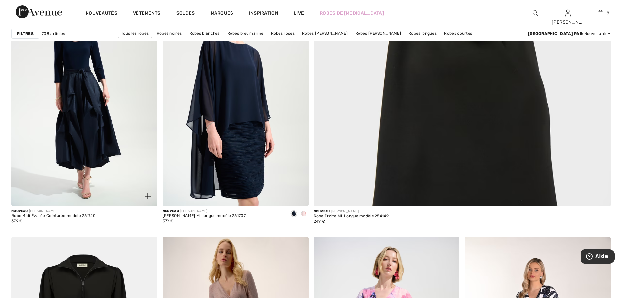
scroll to position [294, 0]
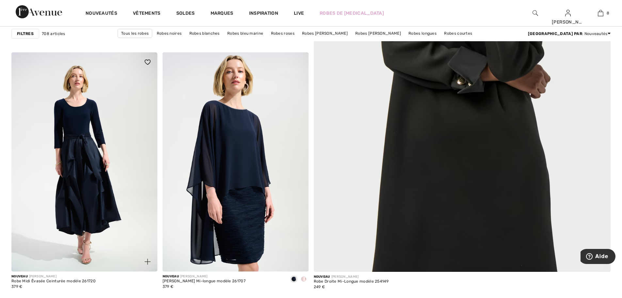
click at [91, 123] on img at bounding box center [84, 161] width 146 height 219
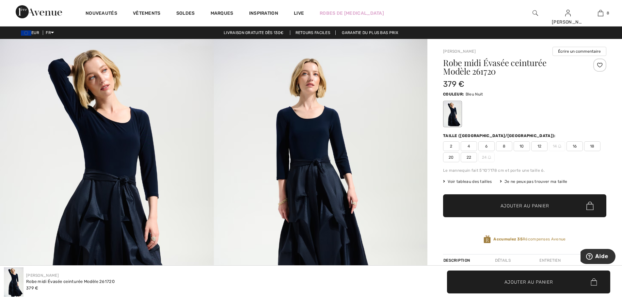
click at [149, 155] on img at bounding box center [107, 199] width 214 height 321
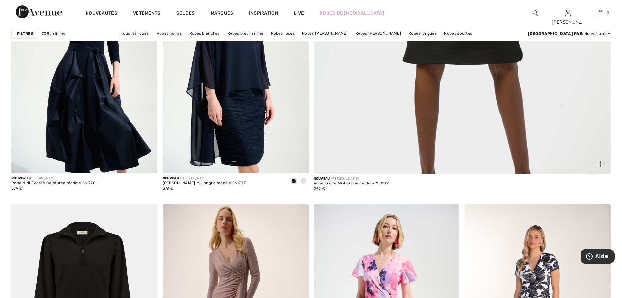
scroll to position [327, 0]
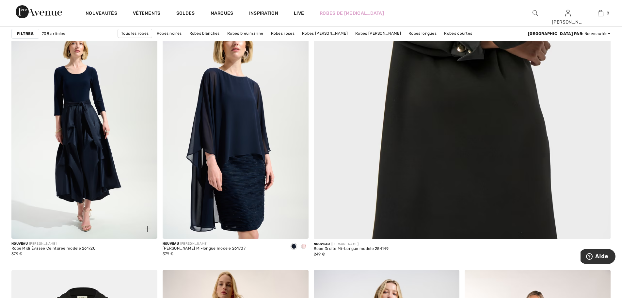
click at [81, 126] on img at bounding box center [84, 129] width 146 height 219
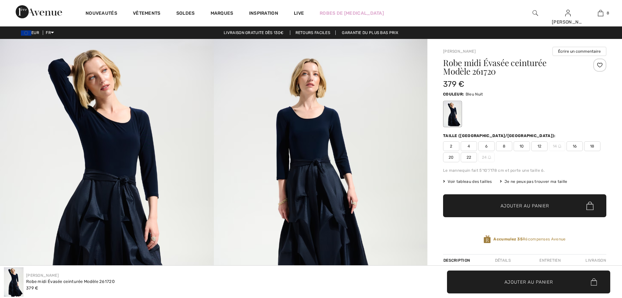
checkbox input "true"
click at [524, 147] on span "10" at bounding box center [522, 146] width 16 height 10
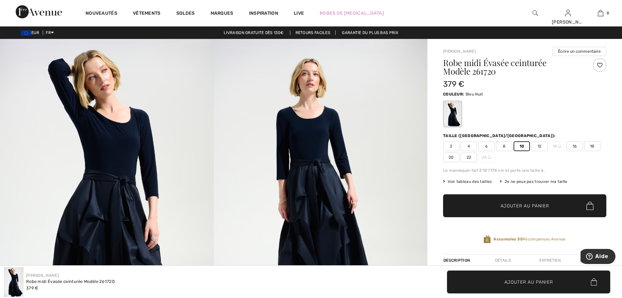
click at [548, 202] on span "✔ Ajouté au panier Ajouter au panier" at bounding box center [524, 205] width 163 height 23
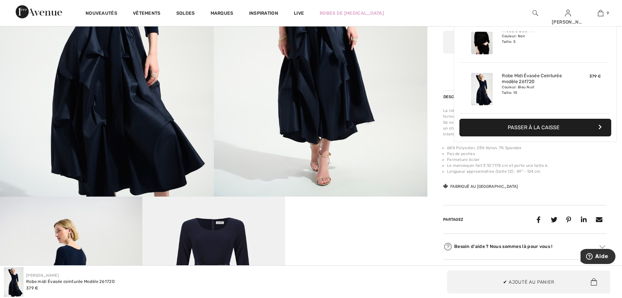
scroll to position [261, 0]
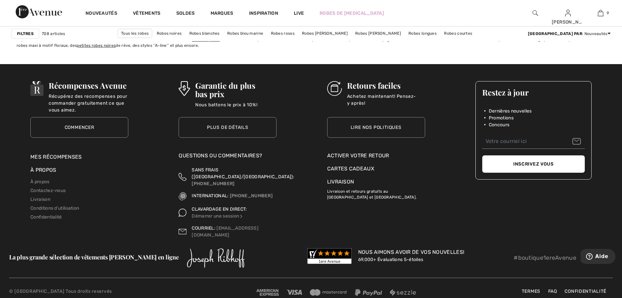
scroll to position [3698, 0]
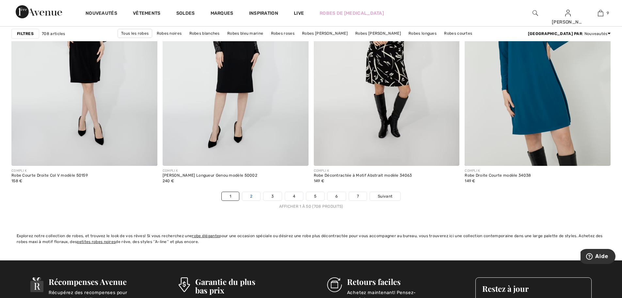
click at [251, 197] on link "2" at bounding box center [251, 196] width 18 height 8
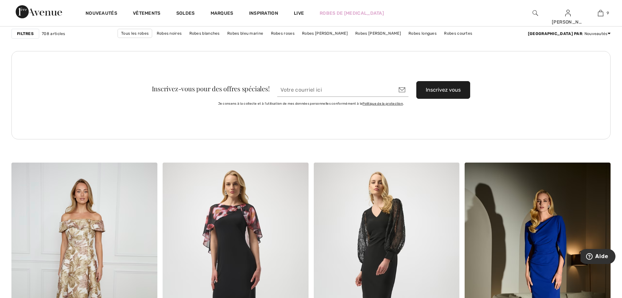
scroll to position [882, 0]
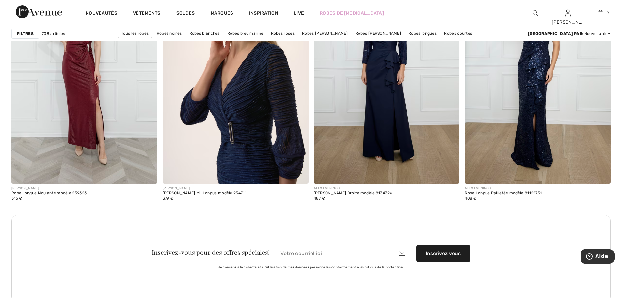
click at [219, 146] on img at bounding box center [236, 73] width 146 height 219
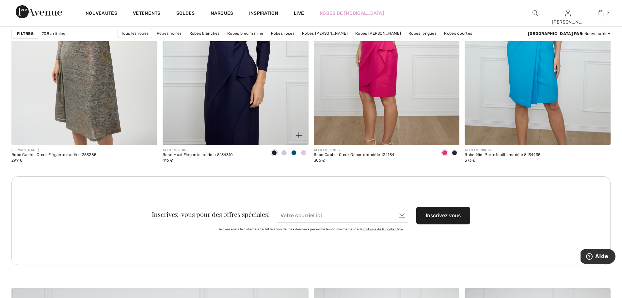
scroll to position [1731, 0]
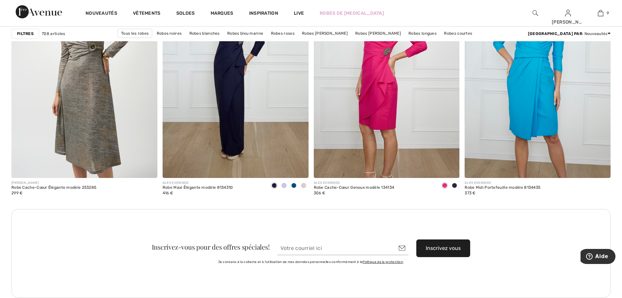
click at [30, 34] on strong "Filtres" at bounding box center [25, 34] width 17 height 6
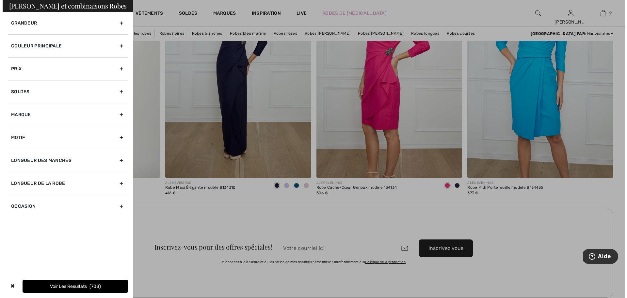
scroll to position [1743, 0]
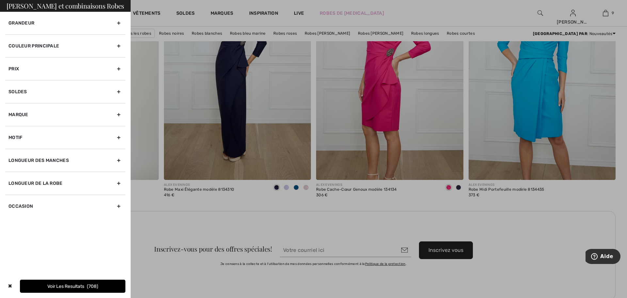
click at [32, 47] on div "Couleur Principale" at bounding box center [65, 45] width 120 height 23
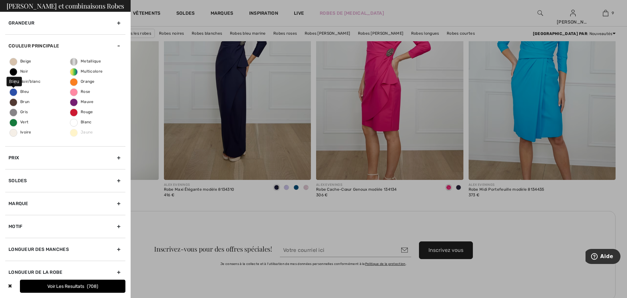
click at [26, 90] on span "Bleu" at bounding box center [19, 91] width 19 height 5
click at [0, 0] on input "Bleu" at bounding box center [0, 0] width 0 height 0
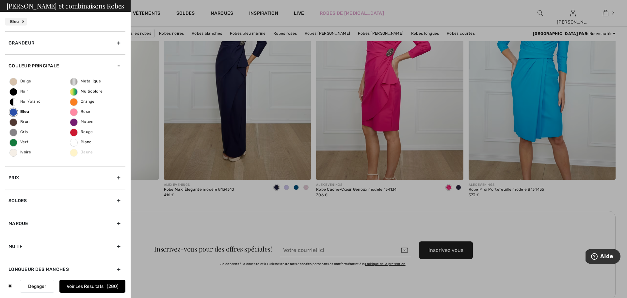
scroll to position [33, 0]
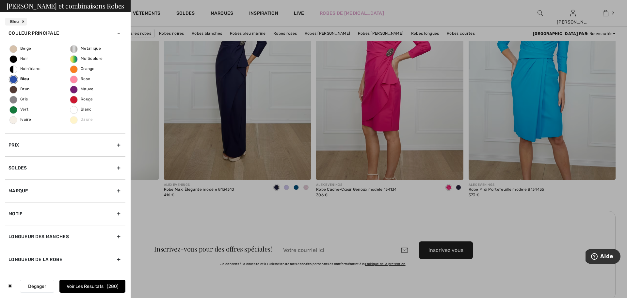
click at [48, 208] on div "Motif" at bounding box center [65, 213] width 120 height 23
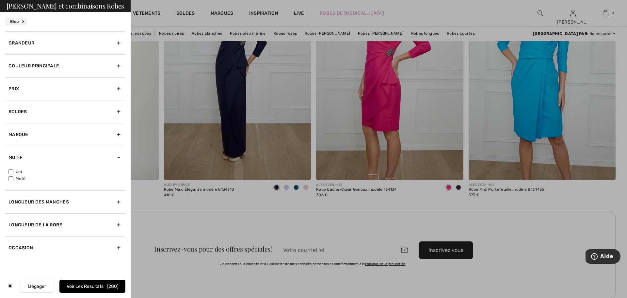
scroll to position [0, 0]
click at [9, 171] on input"] "Uni" at bounding box center [10, 171] width 5 height 5
checkbox input"] "true"
click at [58, 224] on div "Longueur de la robe" at bounding box center [65, 224] width 120 height 23
click at [28, 222] on label "Robes Longues" at bounding box center [66, 224] width 117 height 6
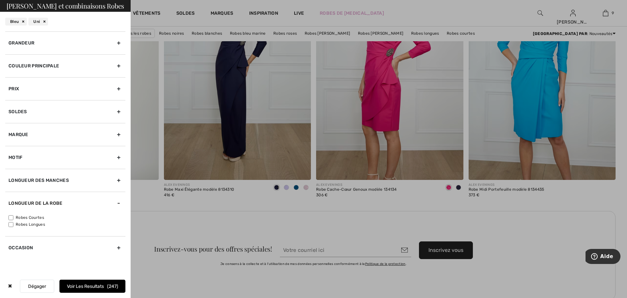
click at [13, 222] on input"] "Robes Longues" at bounding box center [10, 224] width 5 height 5
checkbox input"] "true"
click at [122, 36] on div "Grandeur" at bounding box center [65, 42] width 120 height 23
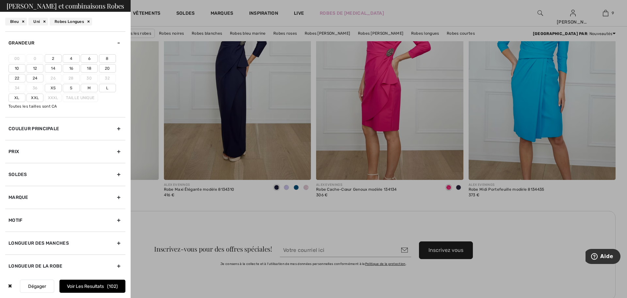
click at [115, 42] on div "Grandeur" at bounding box center [65, 42] width 120 height 23
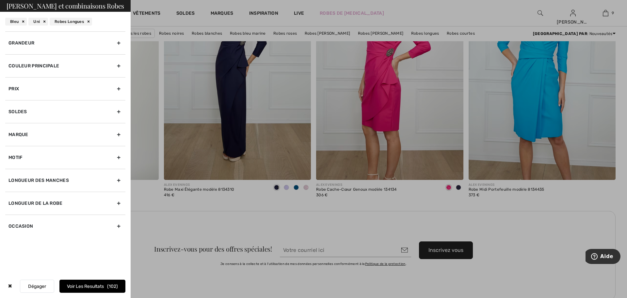
click at [119, 39] on div "Grandeur" at bounding box center [65, 42] width 120 height 23
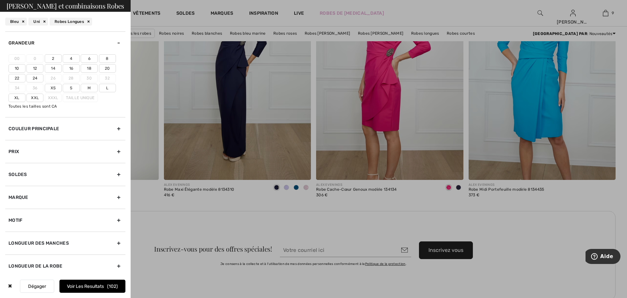
click at [13, 67] on label "10" at bounding box center [16, 68] width 17 height 8
click at [0, 0] on input"] "10" at bounding box center [0, 0] width 0 height 0
click at [69, 242] on div "Longueur des manches" at bounding box center [65, 242] width 120 height 23
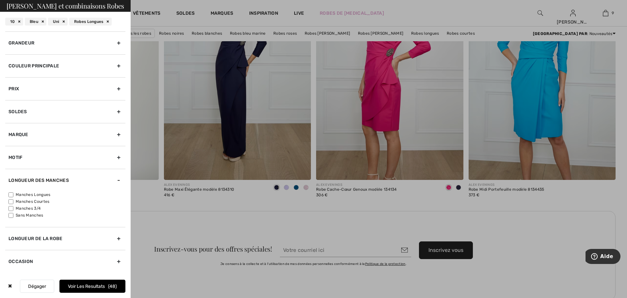
click at [28, 207] on label "Manches 3/4" at bounding box center [66, 208] width 117 height 6
click at [13, 207] on input"] "Manches 3/4" at bounding box center [10, 208] width 5 height 5
checkbox input"] "true"
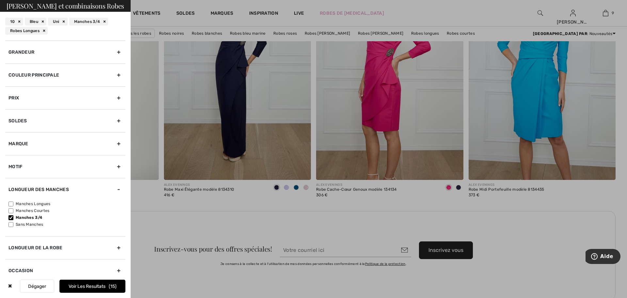
click at [13, 202] on input"] "Manches Longues" at bounding box center [10, 203] width 5 height 5
checkbox input"] "true"
click at [98, 285] on button "Voir les resultats 21" at bounding box center [92, 285] width 66 height 13
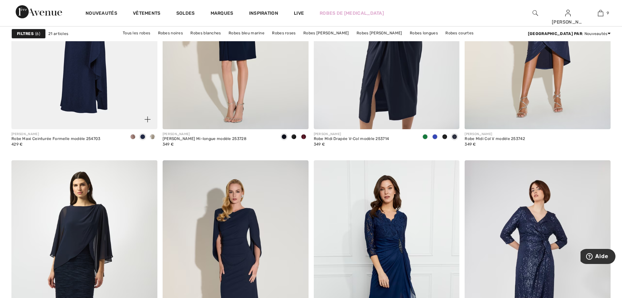
scroll to position [817, 0]
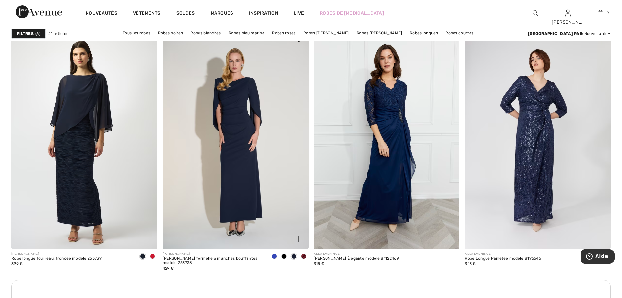
click at [233, 119] on img at bounding box center [236, 138] width 146 height 219
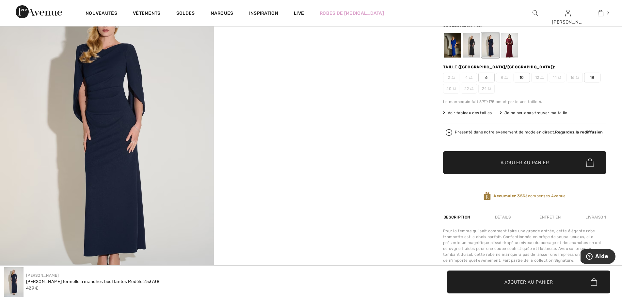
scroll to position [131, 0]
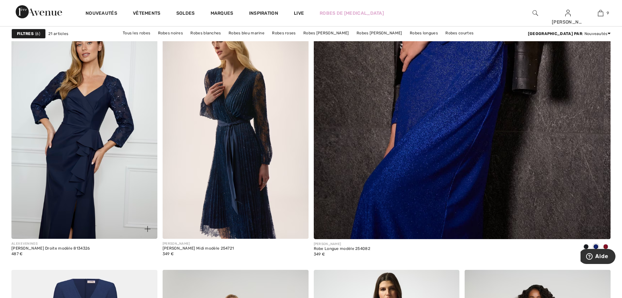
scroll to position [359, 0]
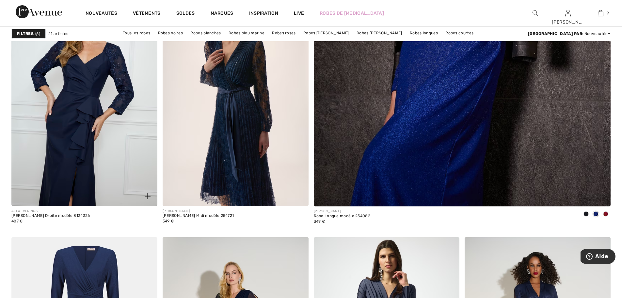
click at [90, 162] on img at bounding box center [84, 96] width 146 height 219
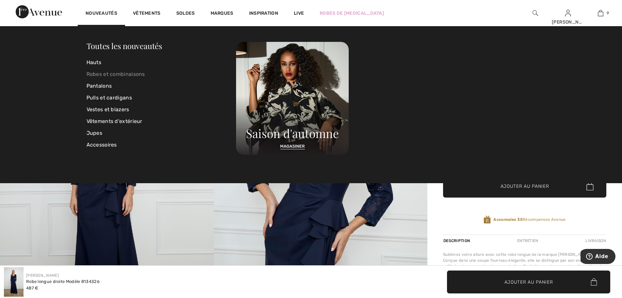
click at [97, 73] on link "Robes et combinaisons" at bounding box center [162, 74] width 150 height 12
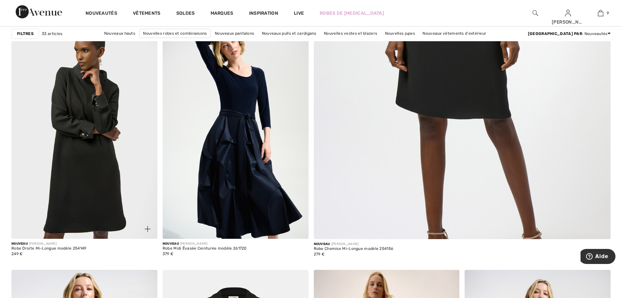
scroll to position [359, 0]
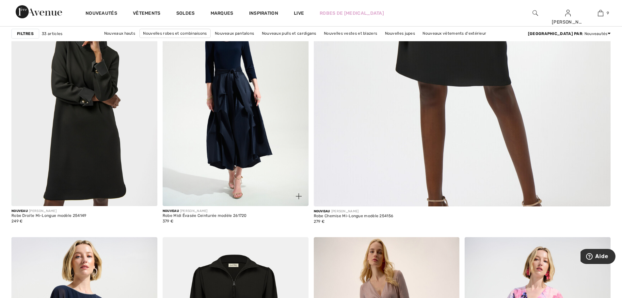
click at [252, 155] on img at bounding box center [236, 96] width 146 height 219
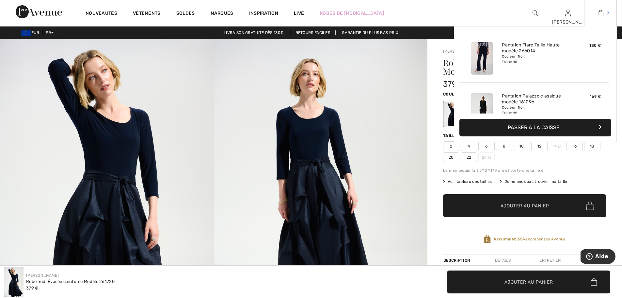
click at [602, 14] on img at bounding box center [601, 13] width 6 height 8
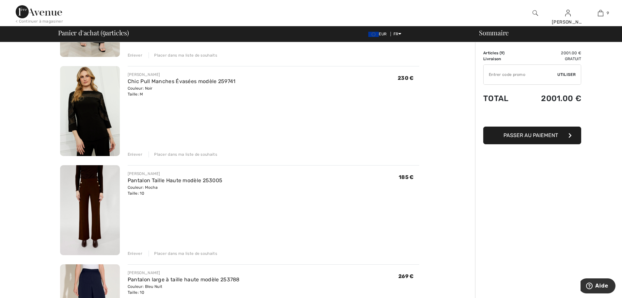
scroll to position [392, 0]
